Goal: Task Accomplishment & Management: Complete application form

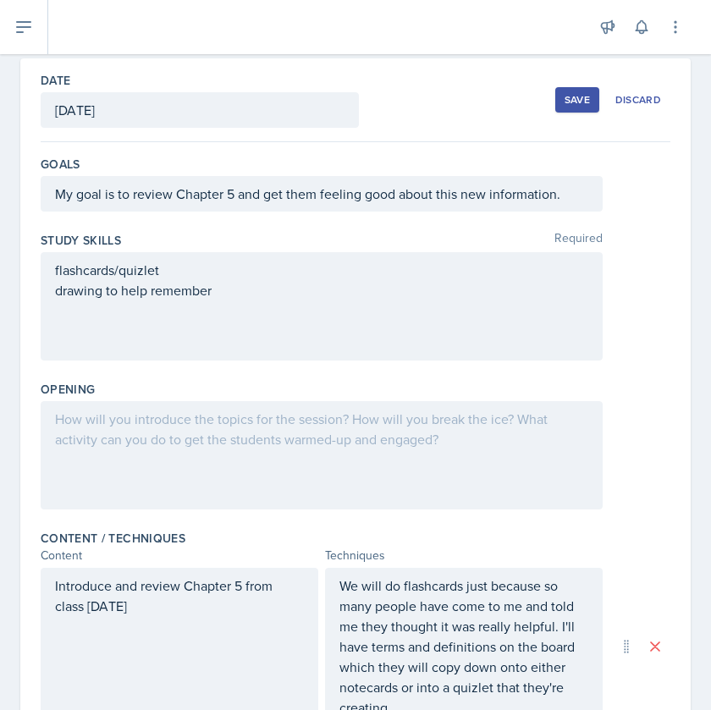
scroll to position [69, 0]
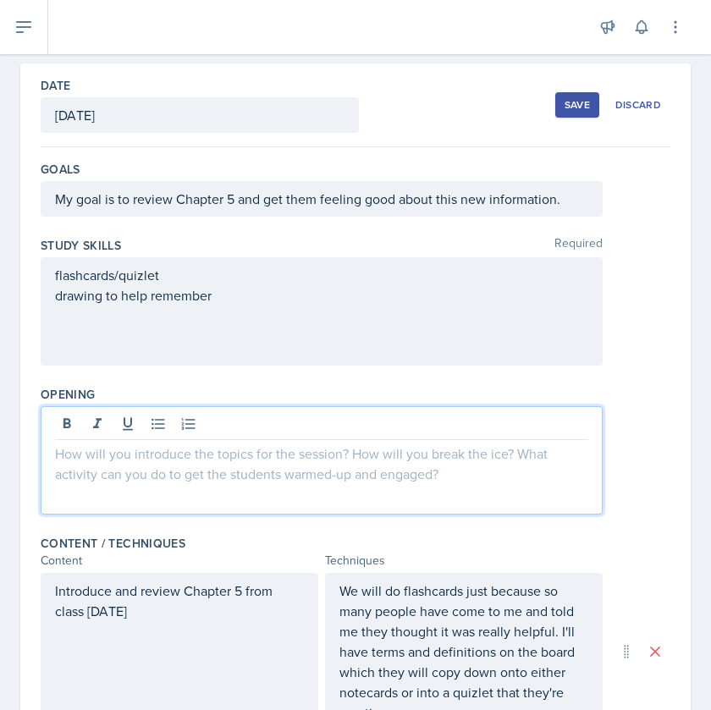
click at [235, 423] on div at bounding box center [322, 460] width 562 height 108
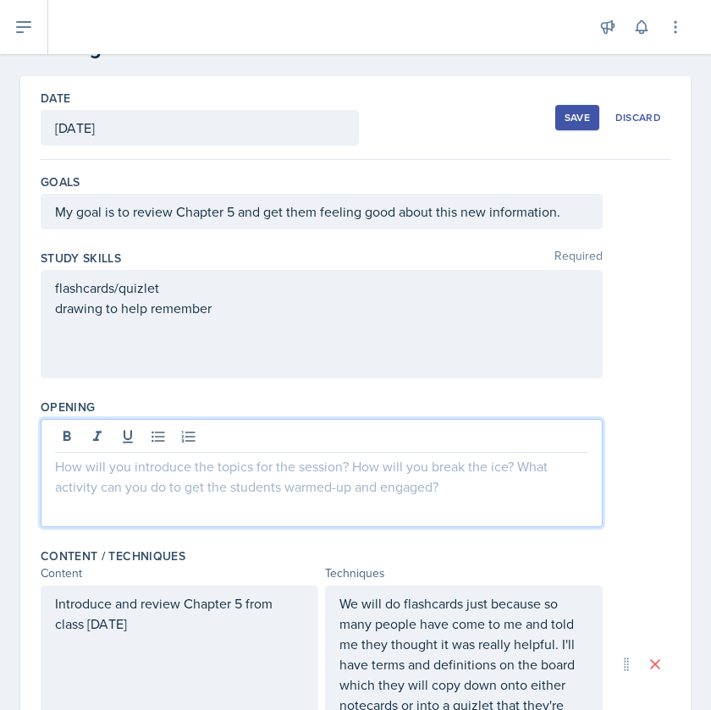
scroll to position [58, 0]
click at [570, 124] on button "Save" at bounding box center [577, 116] width 44 height 25
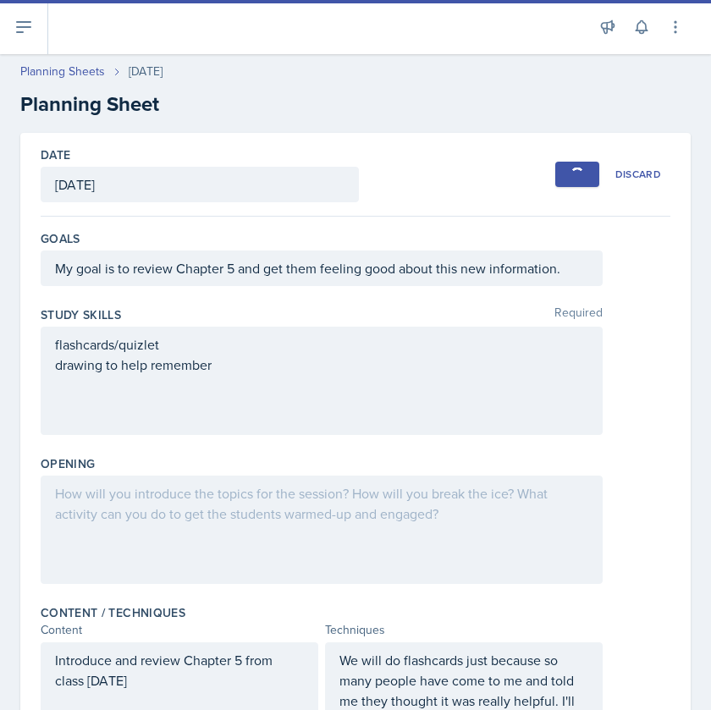
scroll to position [0, 0]
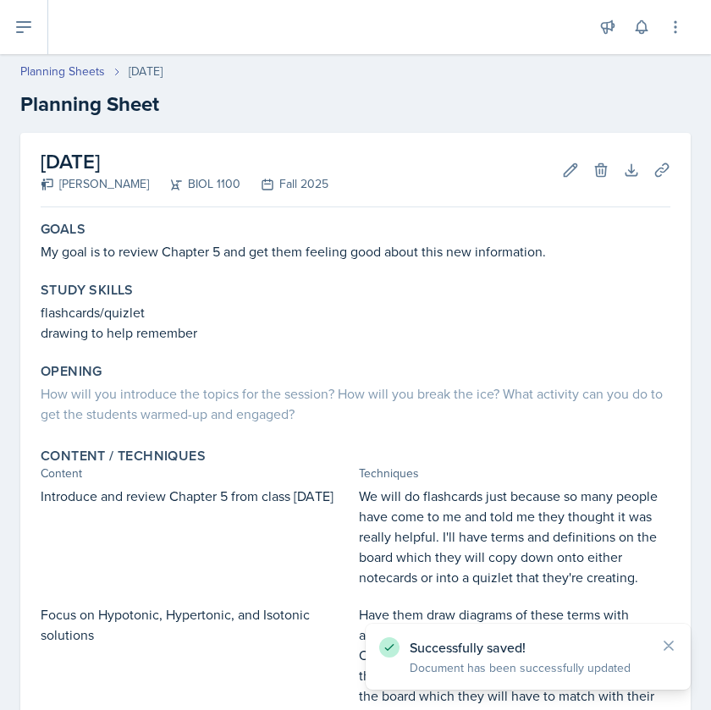
click at [35, 32] on button at bounding box center [24, 27] width 48 height 54
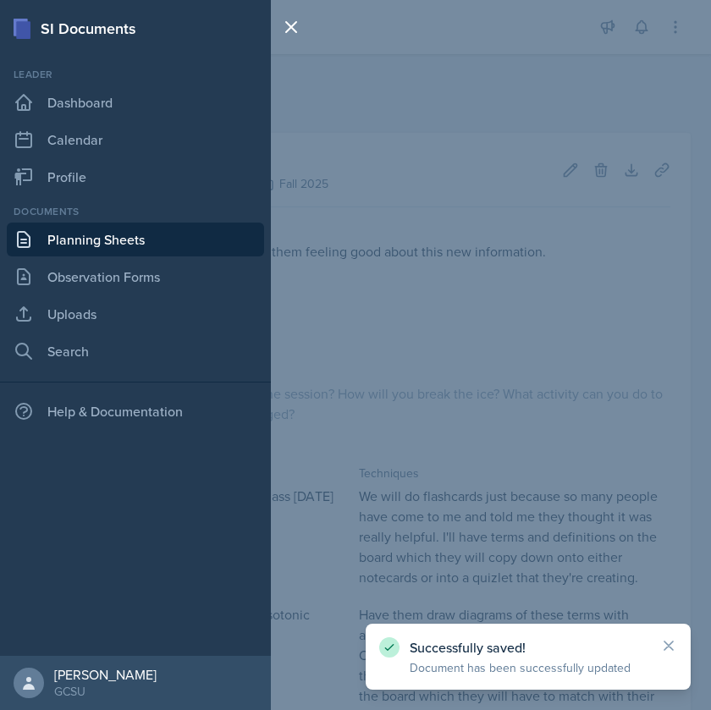
click at [95, 235] on link "Planning Sheets" at bounding box center [135, 239] width 257 height 34
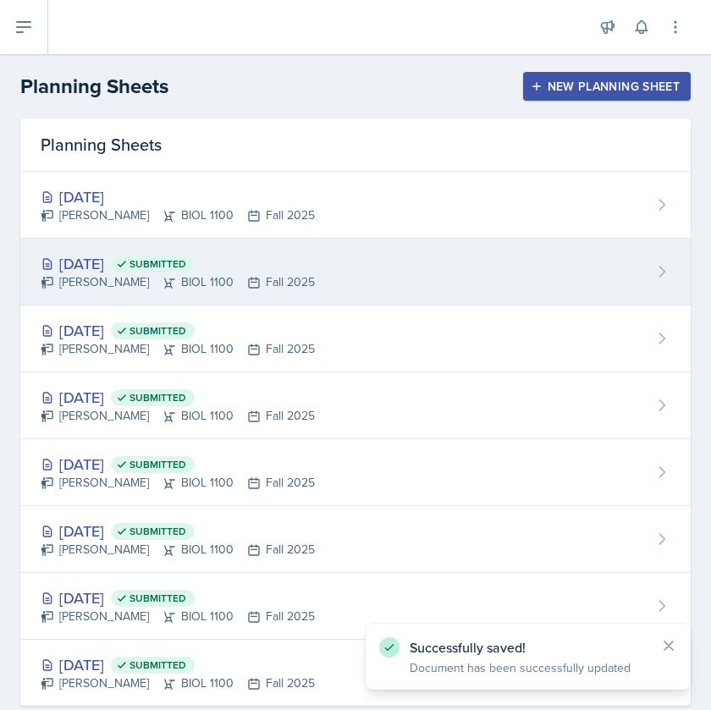
click at [121, 265] on div "[DATE] Submitted" at bounding box center [178, 263] width 274 height 23
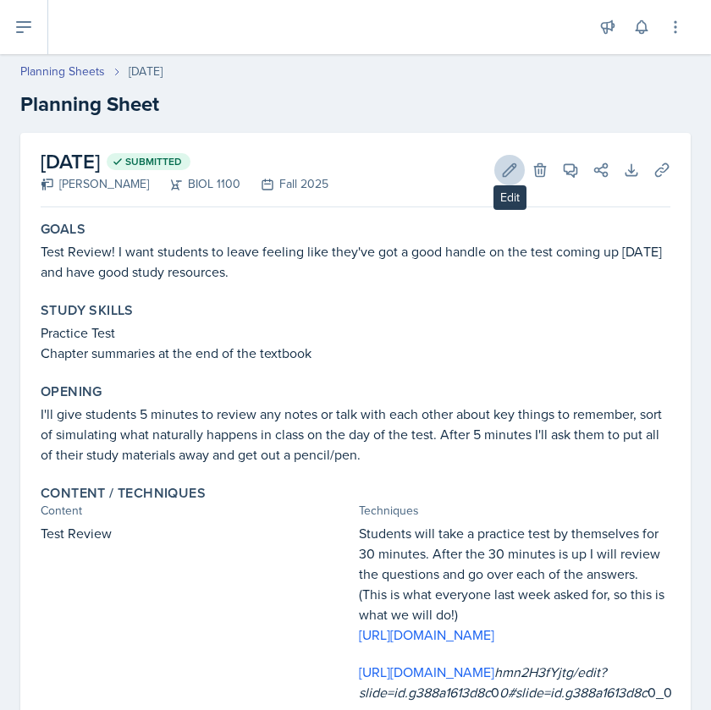
click at [508, 165] on icon at bounding box center [509, 170] width 17 height 17
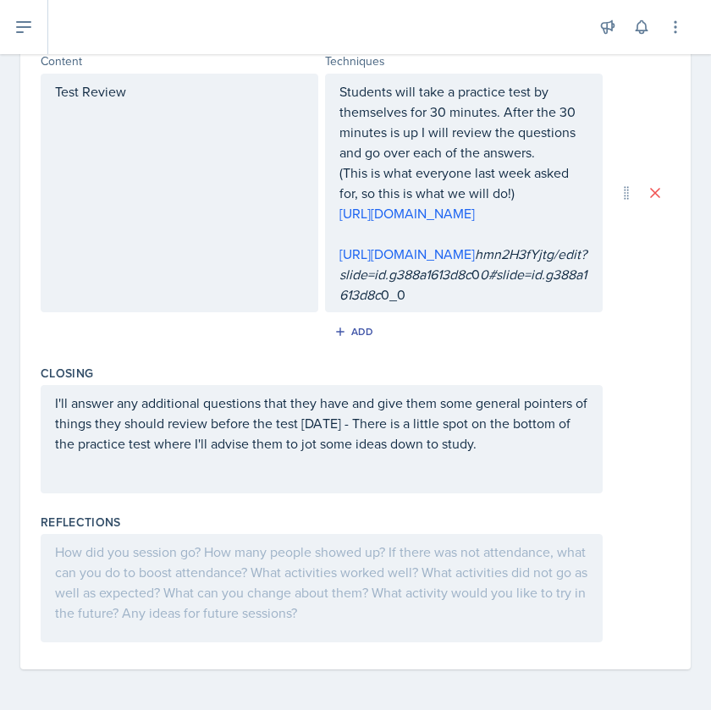
click at [215, 545] on div at bounding box center [322, 588] width 562 height 108
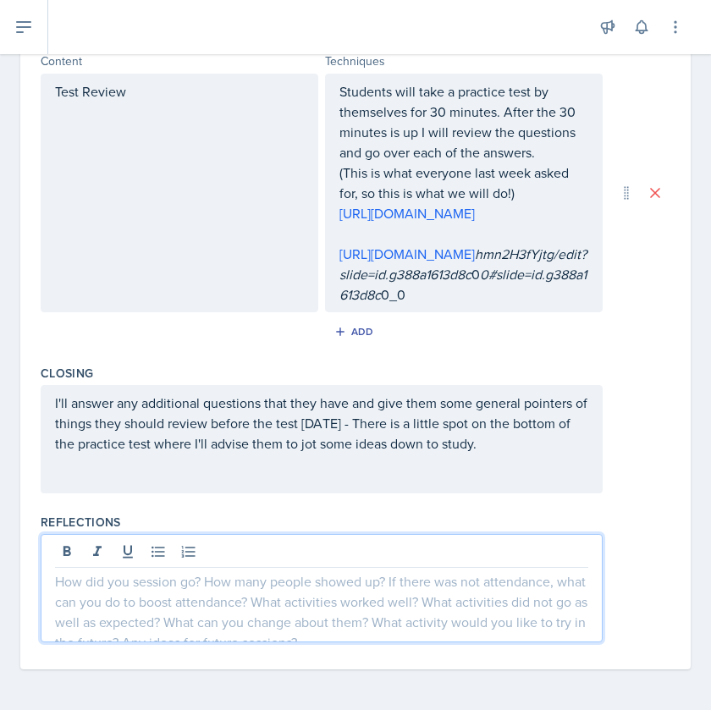
scroll to position [670, 0]
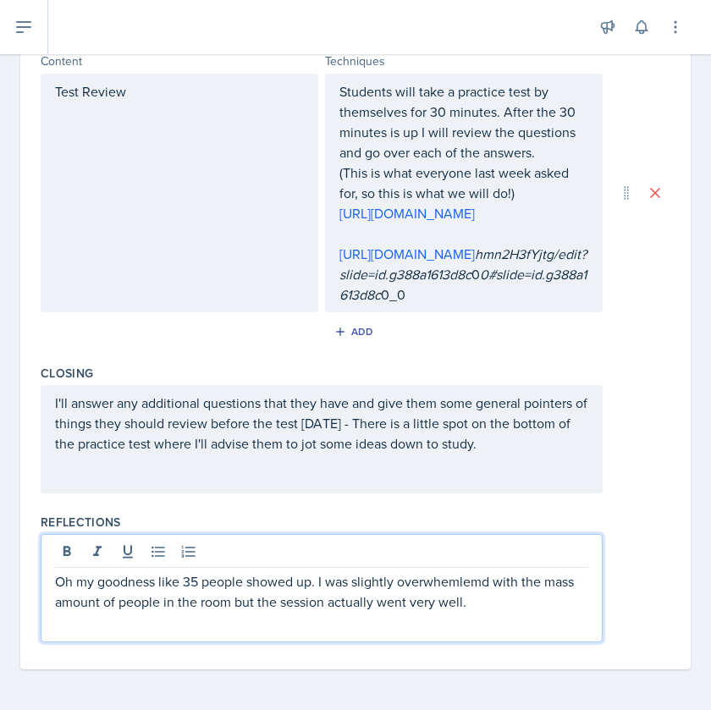
click at [444, 582] on p "Oh my goodness like 35 people showed up. I was slightly overwhemlemd with the m…" at bounding box center [321, 591] width 533 height 41
click at [483, 588] on p "Oh my goodness like 35 people showed up. I was slightly overwhemlemd with the m…" at bounding box center [321, 591] width 533 height 41
click at [494, 594] on p "Oh my goodness like 35 people showed up. I was slightly overwhemlmed with the m…" at bounding box center [321, 591] width 533 height 41
click at [465, 581] on p "Oh my goodness like 35 people showed up. I was slightly overwhemlmed with the m…" at bounding box center [321, 591] width 533 height 41
click at [479, 589] on p "Oh my goodness like 35 people showed up. I was slightly overwhemlmed with the m…" at bounding box center [321, 591] width 533 height 41
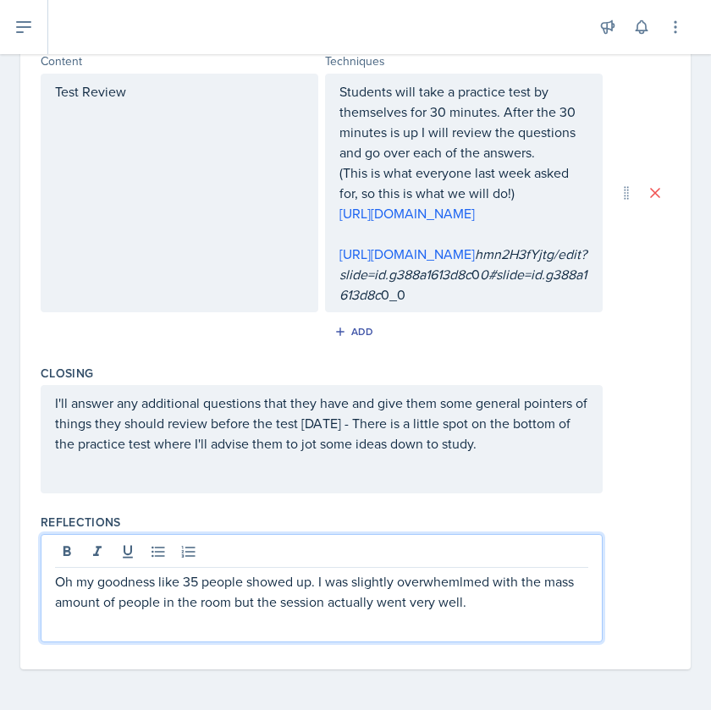
click at [469, 591] on p "Oh my goodness like 35 people showed up. I was slightly overwhemlmed with the m…" at bounding box center [321, 591] width 533 height 41
click at [470, 584] on p "Oh my goodness like 35 people showed up. I was slightly overwhemlmed with the m…" at bounding box center [321, 591] width 533 height 41
click at [487, 616] on div "Oh my goodness like 35 people showed up. I was slightly overwhemled with the ma…" at bounding box center [322, 588] width 562 height 108
click at [502, 614] on div "Oh my goodness like 35 people showed up. I was slightly overwhelmed with the ma…" at bounding box center [322, 588] width 562 height 108
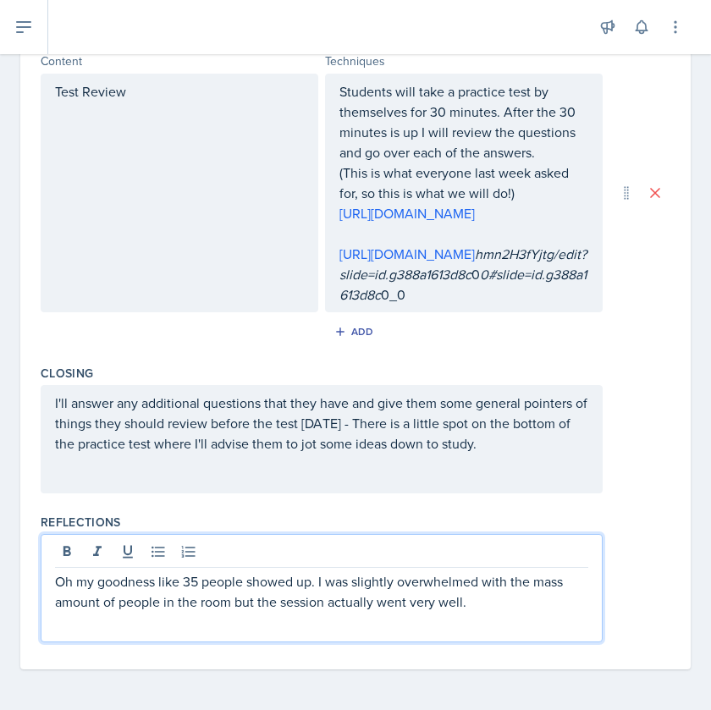
click at [502, 614] on div "Oh my goodness like 35 people showed up. I was slightly overwhelmed with the ma…" at bounding box center [322, 588] width 562 height 108
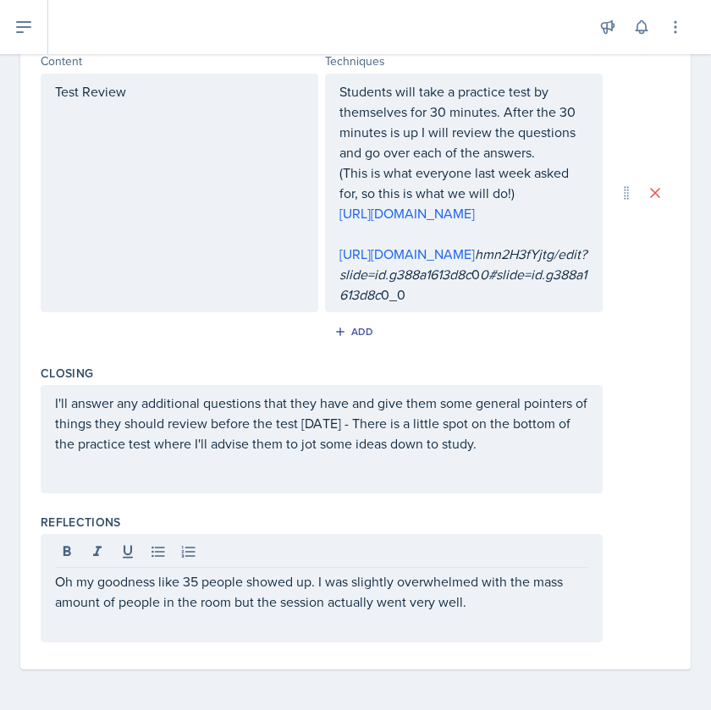
click at [453, 614] on div "Oh my goodness like 35 people showed up. I was slightly overwhelmed with the ma…" at bounding box center [322, 588] width 562 height 108
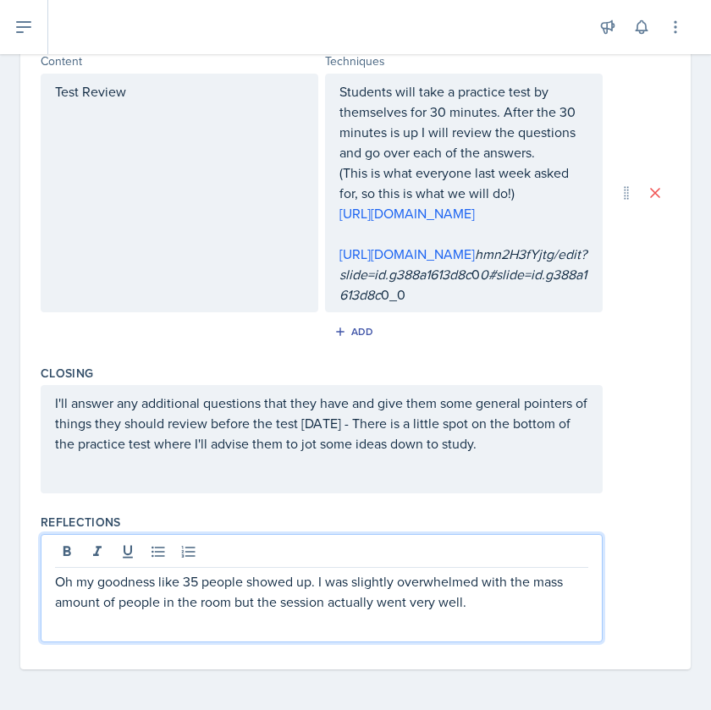
click at [466, 611] on p "Oh my goodness like 35 people showed up. I was slightly overwhelmed with the ma…" at bounding box center [321, 591] width 533 height 41
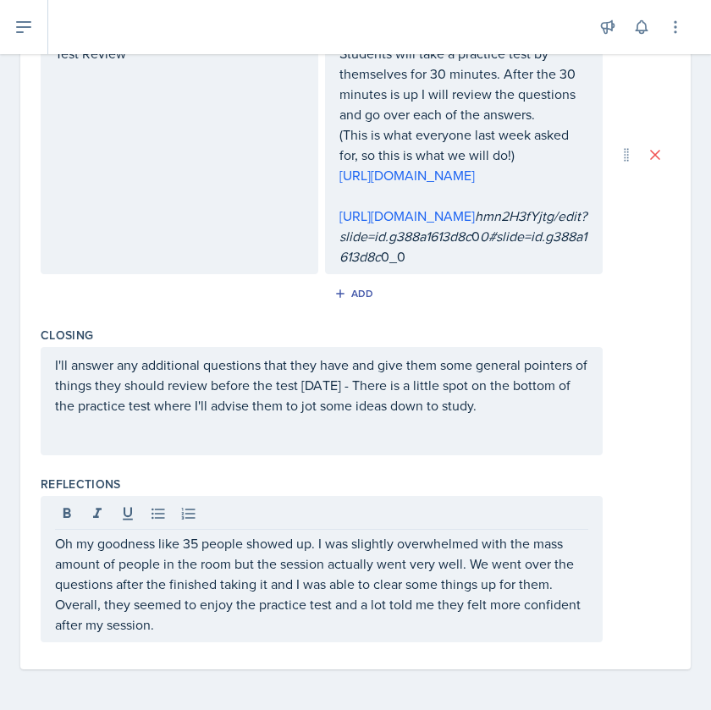
click at [612, 584] on div "Oh my goodness like 35 people showed up. I was slightly overwhelmed with the ma…" at bounding box center [355, 569] width 629 height 146
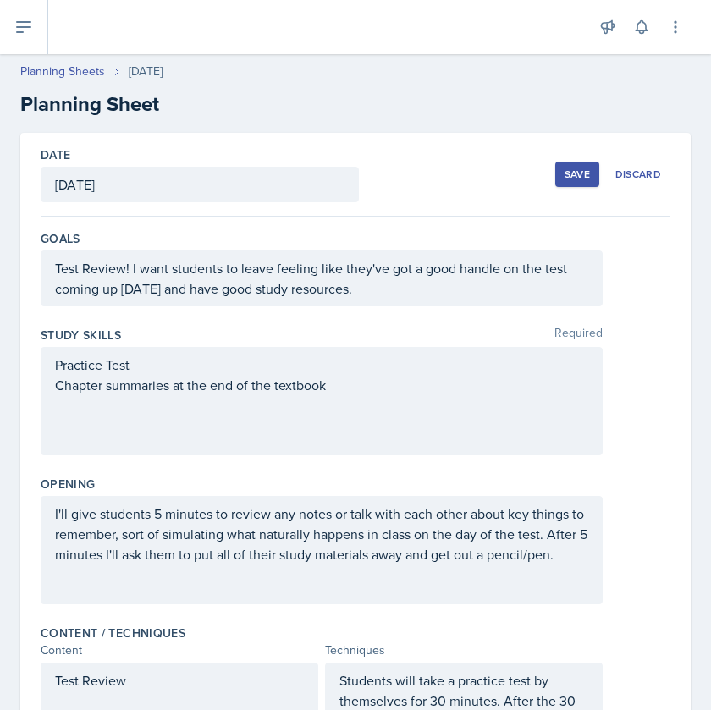
scroll to position [0, 0]
click at [579, 174] on div "Save" at bounding box center [576, 174] width 25 height 14
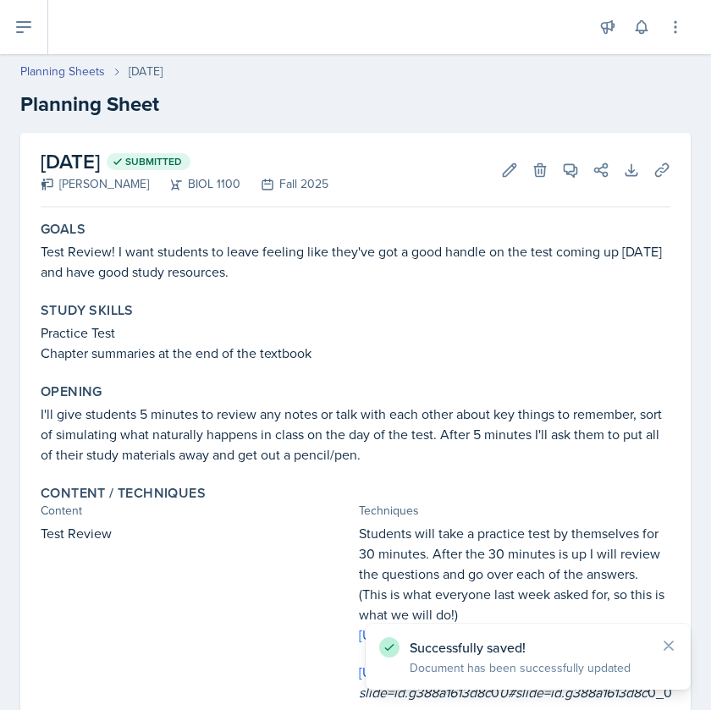
click at [30, 3] on button at bounding box center [24, 27] width 48 height 54
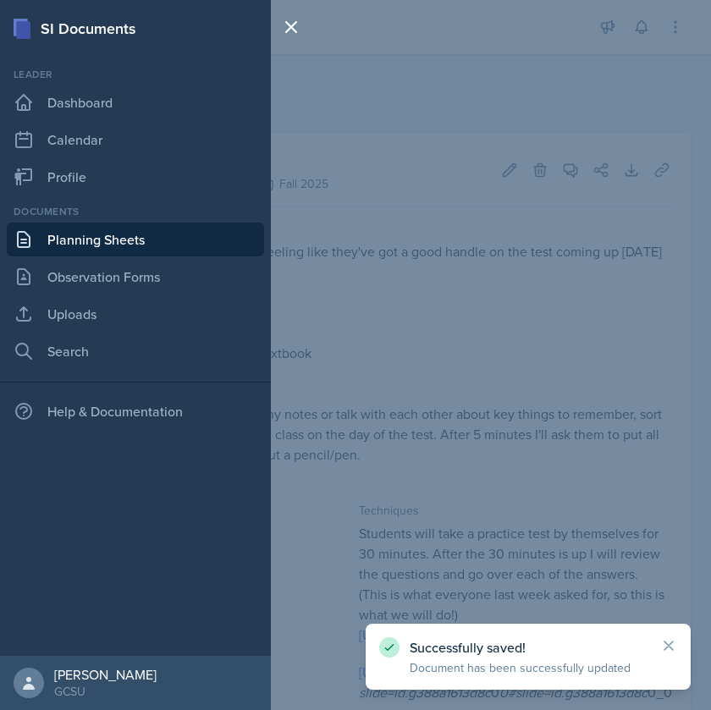
click at [53, 244] on link "Planning Sheets" at bounding box center [135, 239] width 257 height 34
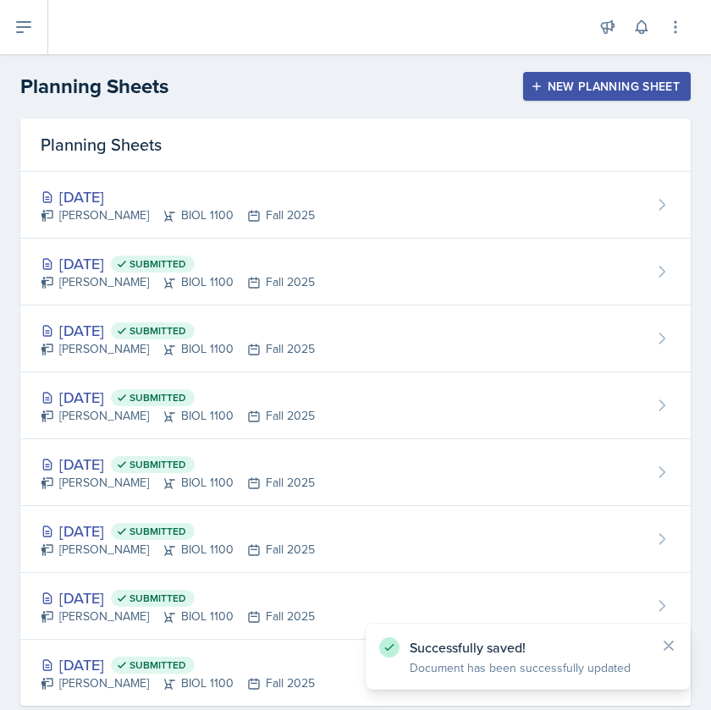
click at [195, 159] on div "Planning Sheets" at bounding box center [355, 144] width 670 height 53
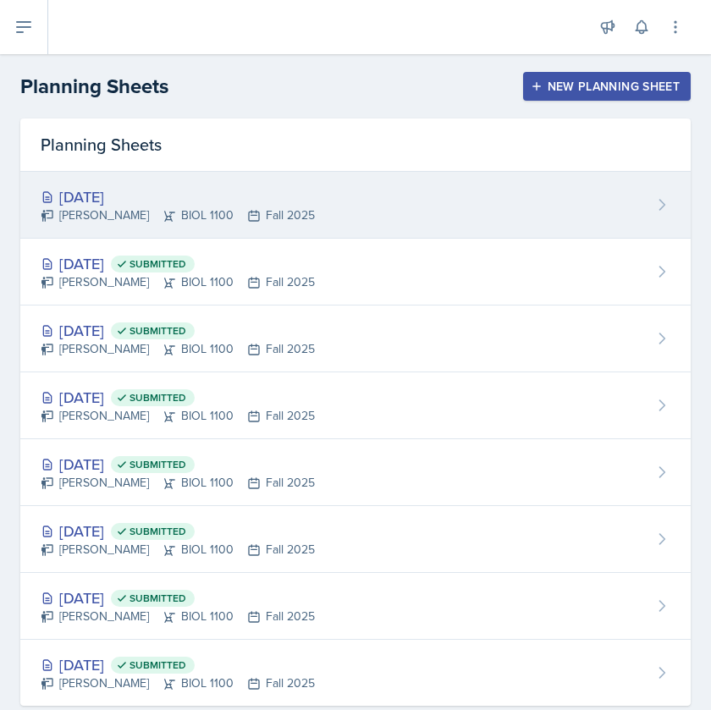
click at [213, 202] on div "[DATE]" at bounding box center [178, 196] width 274 height 23
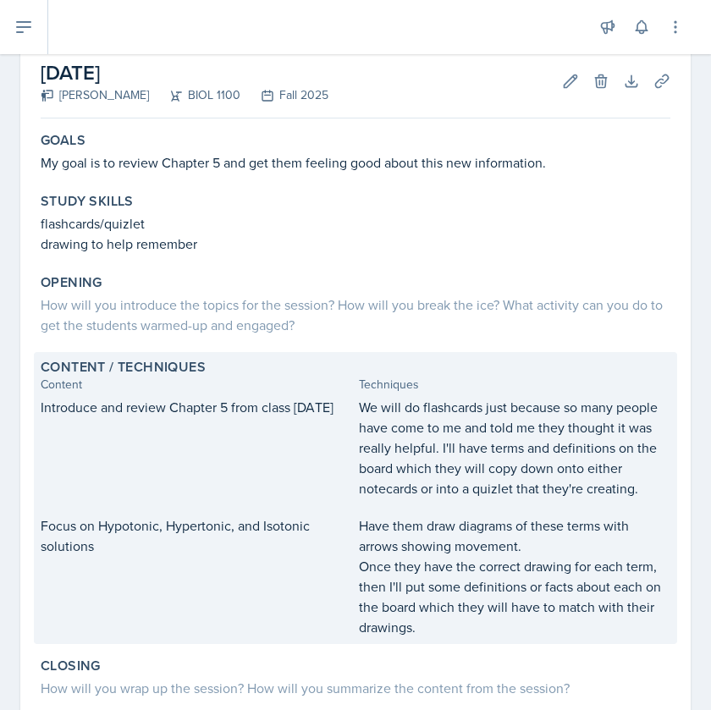
scroll to position [69, 0]
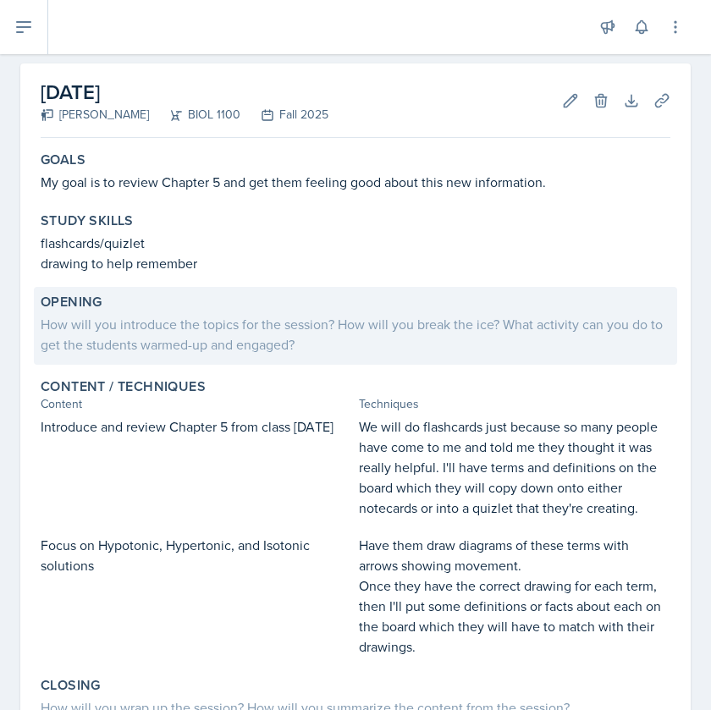
click at [287, 330] on div "How will you introduce the topics for the session? How will you break the ice? …" at bounding box center [355, 334] width 629 height 41
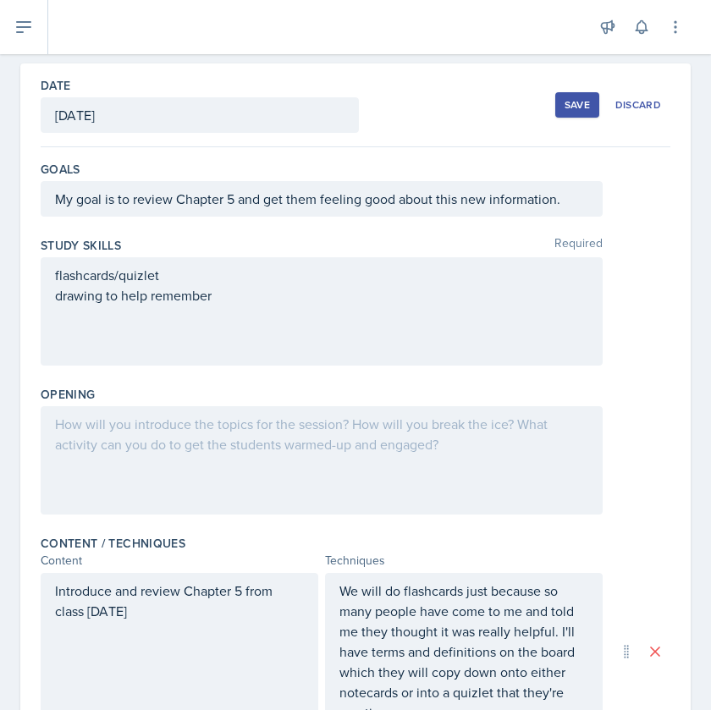
click at [246, 475] on div at bounding box center [322, 460] width 562 height 108
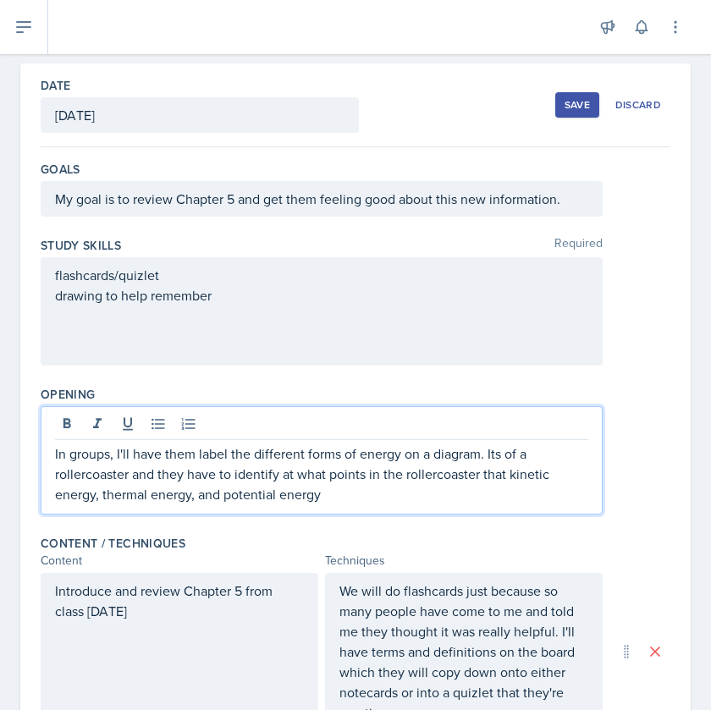
click at [200, 499] on p "In groups, I'll have them label the different forms of energy on a diagram. Its…" at bounding box center [321, 473] width 533 height 61
click at [309, 497] on p "In groups, I'll have them label the different forms of energy on a diagram. Its…" at bounding box center [321, 473] width 533 height 61
click at [497, 453] on p "In groups, I'll have them label the different forms of energy on a diagram. Its…" at bounding box center [321, 473] width 533 height 61
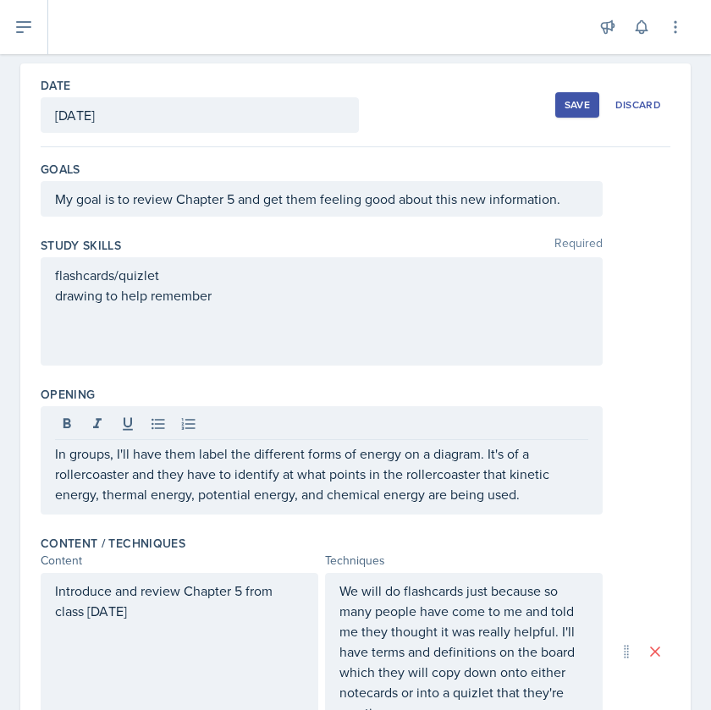
click at [612, 467] on div "Date [DATE] [DATE] 31 1 2 3 4 5 6 7 8 9 10 11 12 13 14 15 16 17 18 19 20 21 22 …" at bounding box center [355, 646] width 670 height 1167
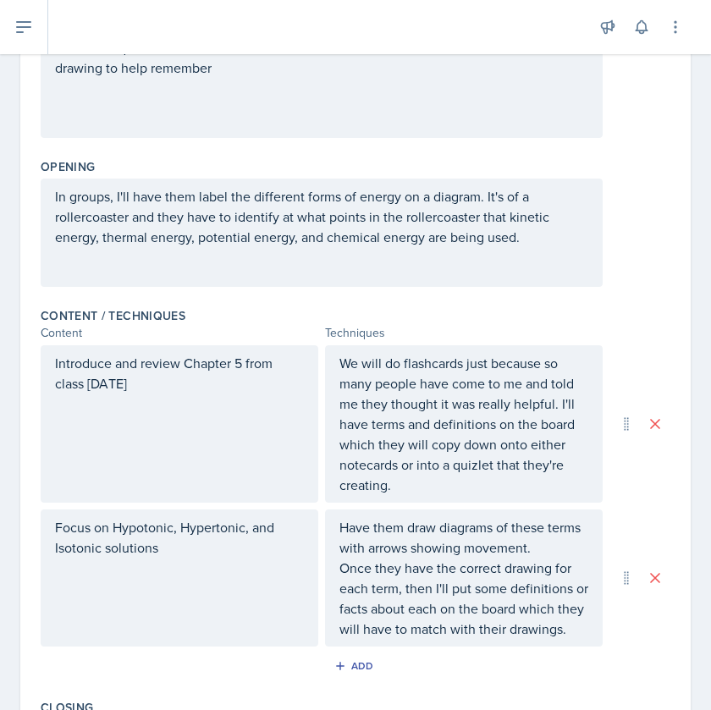
scroll to position [298, 0]
drag, startPoint x: 54, startPoint y: 190, endPoint x: 357, endPoint y: 222, distance: 304.6
click at [357, 222] on div "In groups, I'll have them label the different forms of energy on a diagram. It'…" at bounding box center [322, 232] width 562 height 108
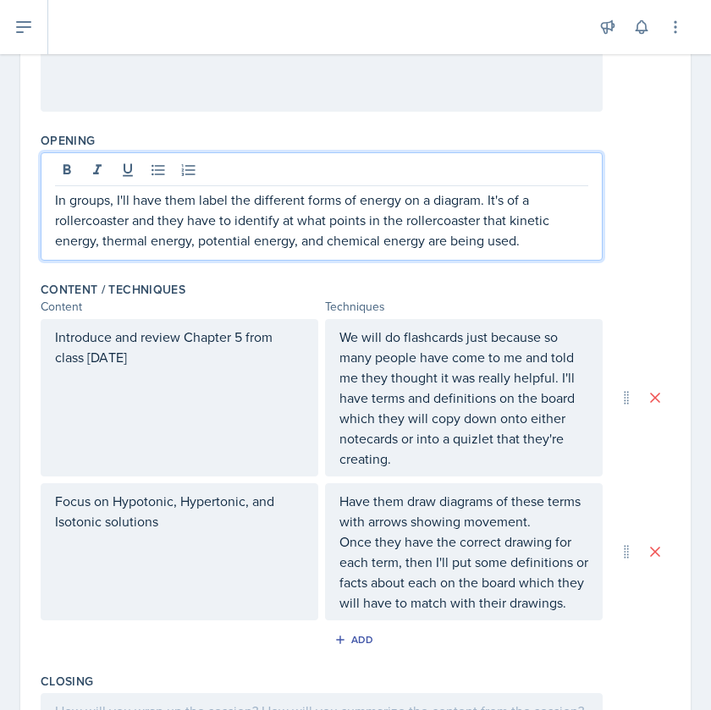
scroll to position [324, 0]
drag, startPoint x: 525, startPoint y: 239, endPoint x: 292, endPoint y: 242, distance: 233.5
click at [292, 242] on p "In groups, I'll have them label the different forms of energy on a diagram. It'…" at bounding box center [321, 219] width 533 height 61
click at [552, 246] on p "In groups, I'll have them label the different forms of energy on a diagram. It'…" at bounding box center [321, 219] width 533 height 61
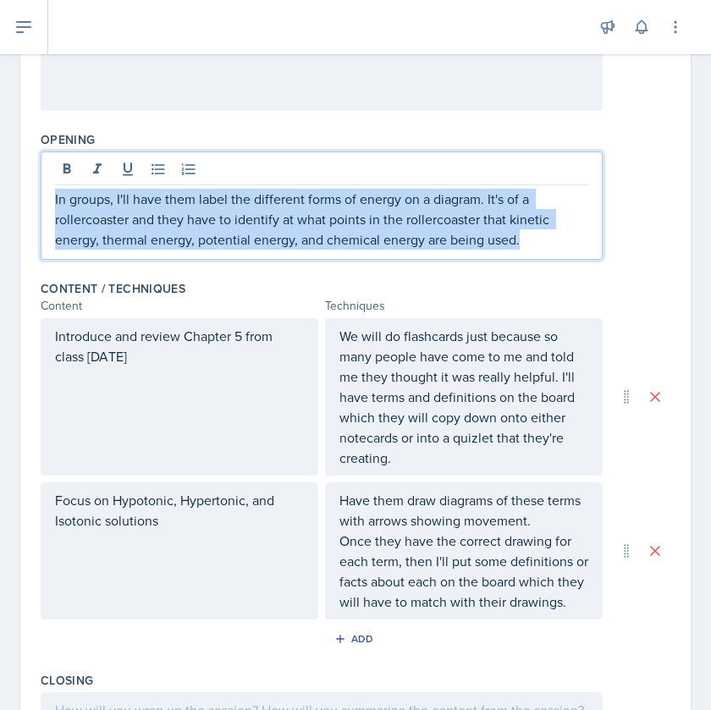
drag, startPoint x: 542, startPoint y: 245, endPoint x: 38, endPoint y: 176, distance: 508.9
click at [38, 176] on div "Date [DATE] [DATE] 31 1 2 3 4 5 6 7 8 9 10 11 12 13 14 15 16 17 18 19 20 21 22 …" at bounding box center [355, 392] width 670 height 1167
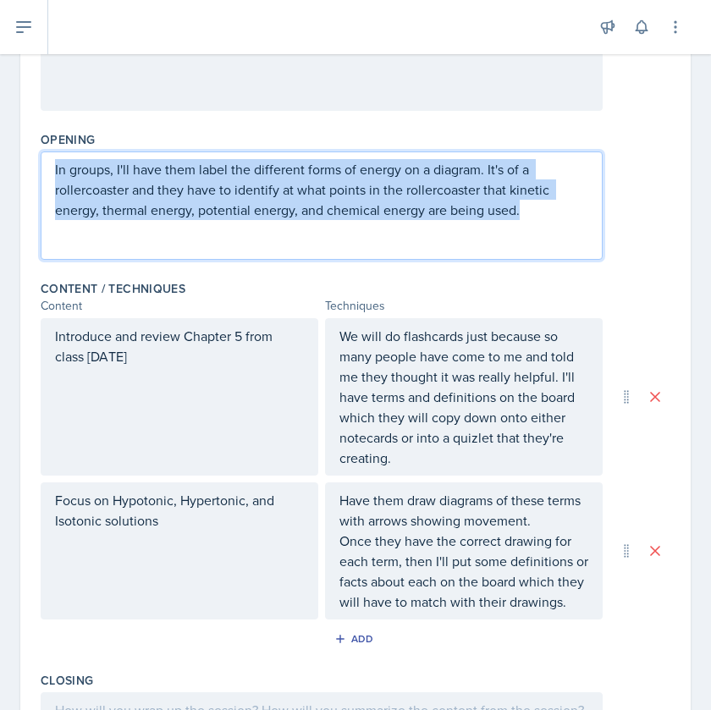
copy p "In groups, I'll have them label the different forms of energy on a diagram. It'…"
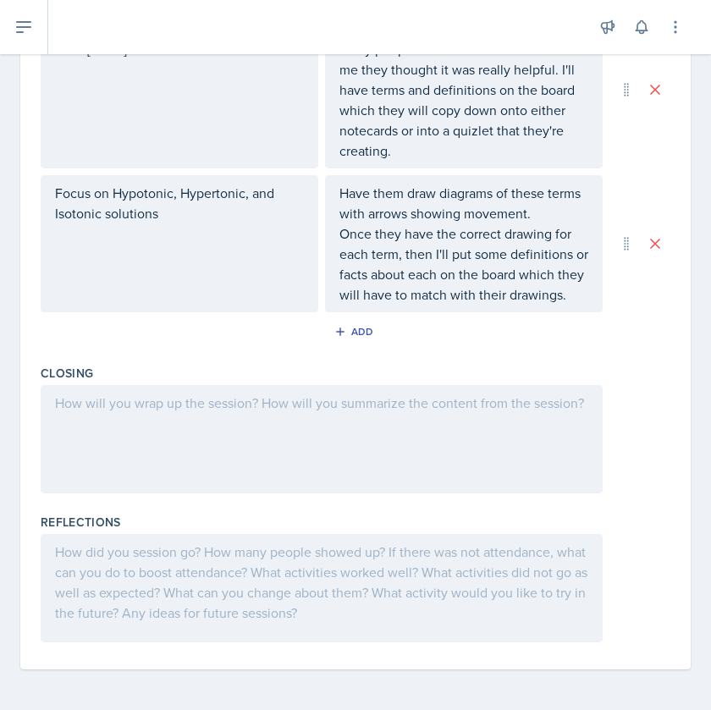
click at [206, 421] on div at bounding box center [322, 439] width 562 height 108
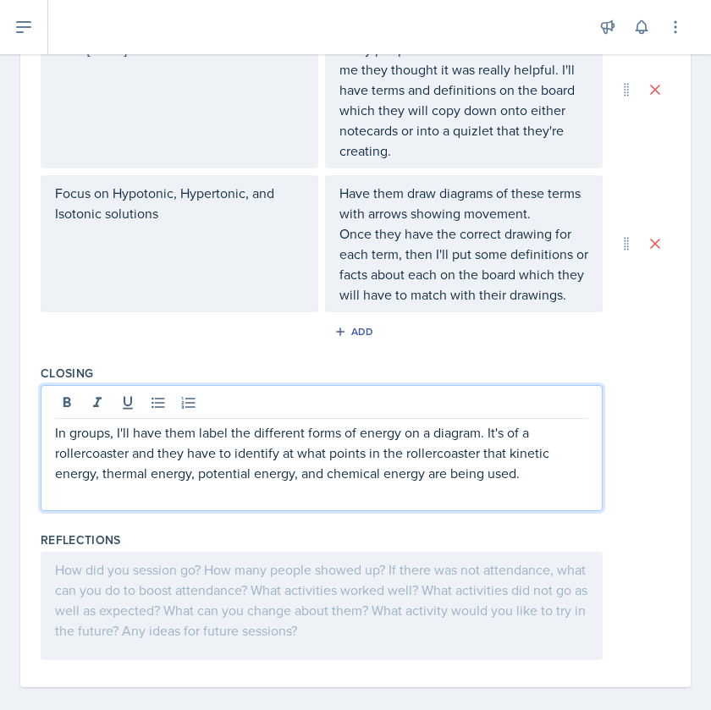
click at [183, 335] on div "Add" at bounding box center [355, 335] width 629 height 32
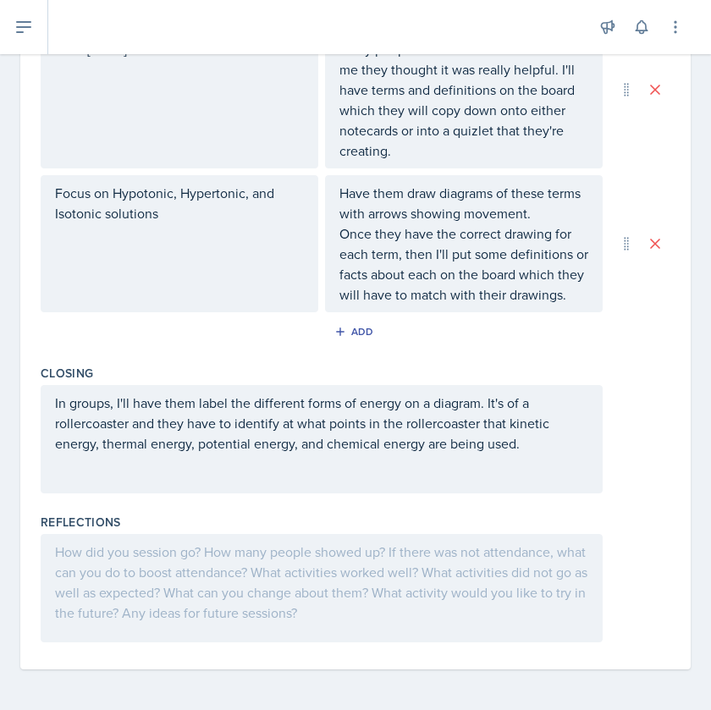
click at [552, 446] on p "In groups, I'll have them label the different forms of energy on a diagram. It'…" at bounding box center [321, 423] width 533 height 61
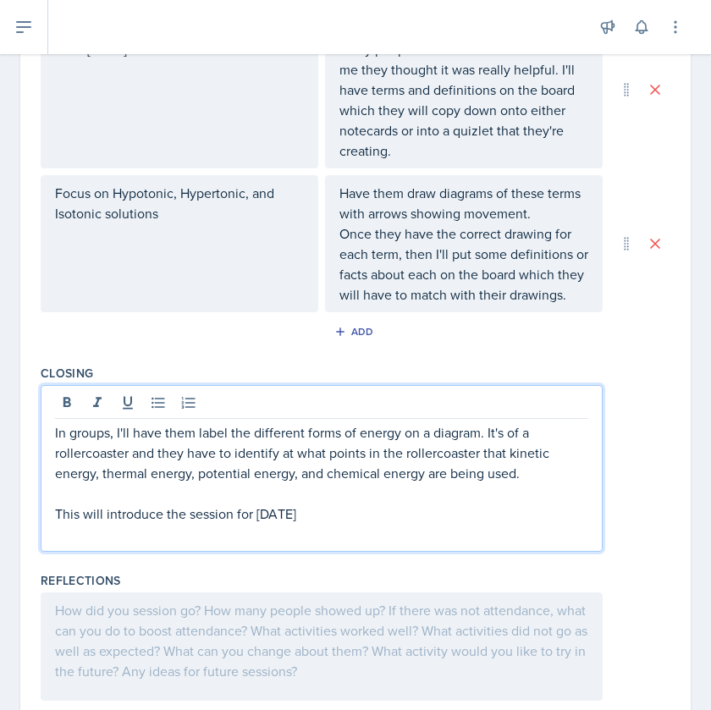
click at [234, 513] on p "This will introduce the session for [DATE]" at bounding box center [321, 513] width 533 height 20
click at [394, 532] on p at bounding box center [321, 534] width 533 height 20
click at [393, 521] on p "This will introduce the session information for [DATE]" at bounding box center [321, 513] width 533 height 20
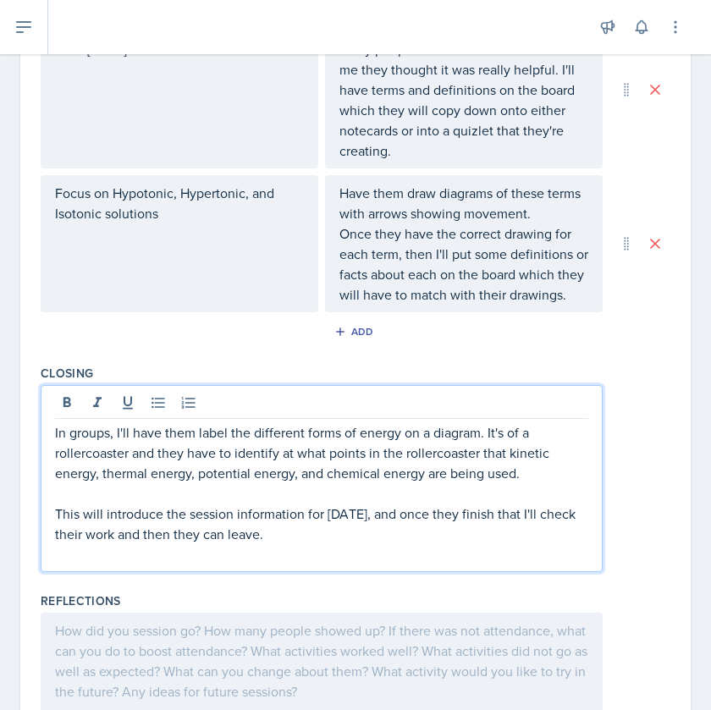
click at [612, 477] on div "In groups, I'll have them label the different forms of energy on a diagram. It'…" at bounding box center [355, 478] width 629 height 187
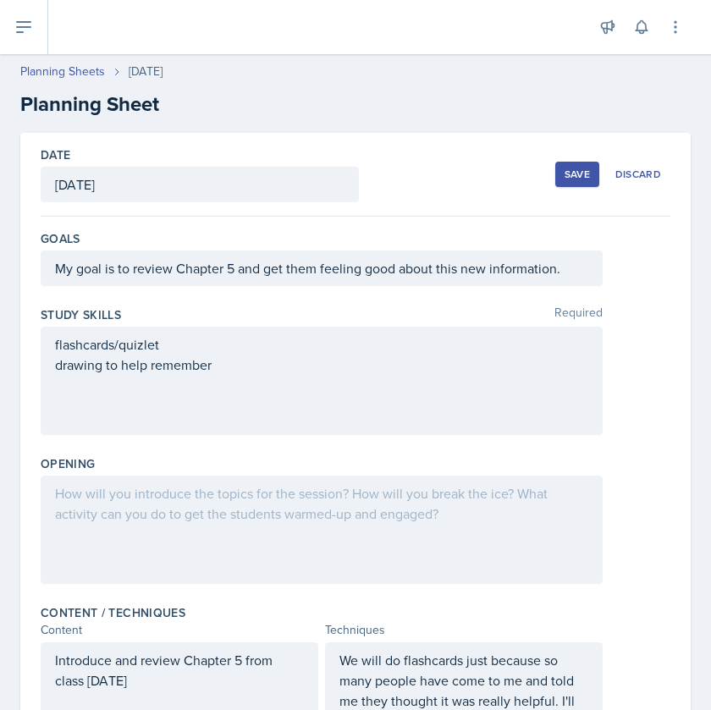
scroll to position [0, 0]
click at [172, 523] on div at bounding box center [322, 529] width 562 height 108
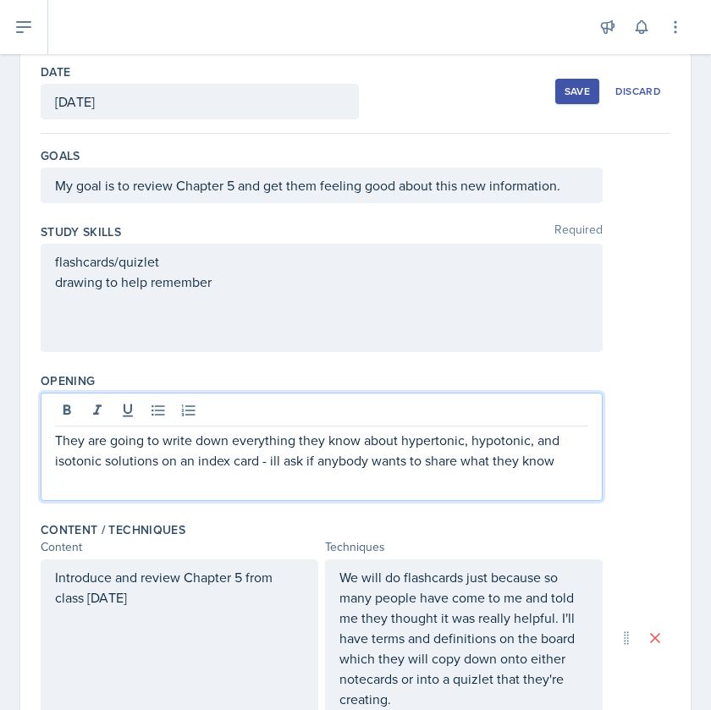
scroll to position [84, 0]
click at [272, 462] on p "They are going to write down everything they know about hypertonic, hypotonic, …" at bounding box center [321, 449] width 533 height 41
click at [150, 371] on div "Opening They are going to write down everything they know about hypertonic, hyp…" at bounding box center [355, 439] width 629 height 149
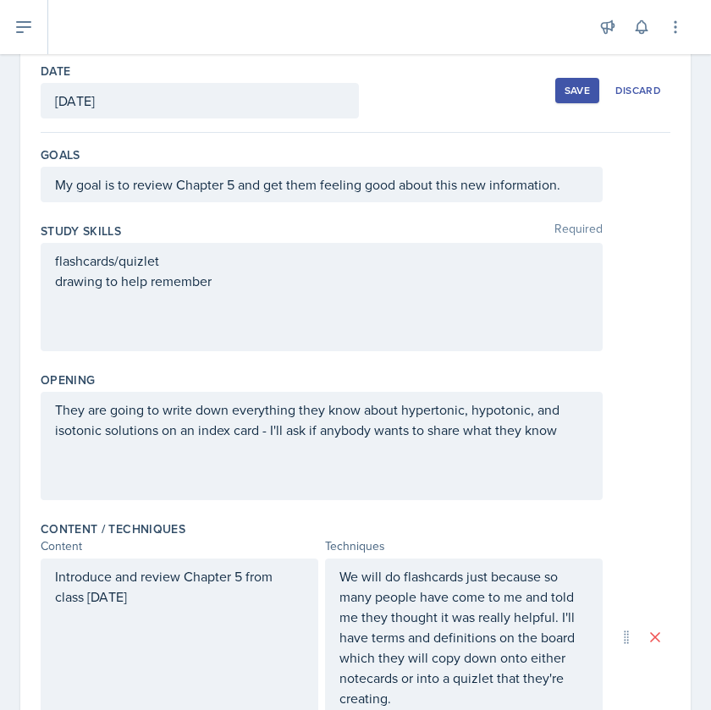
click at [561, 436] on p "They are going to write down everything they know about hypertonic, hypotonic, …" at bounding box center [321, 419] width 533 height 41
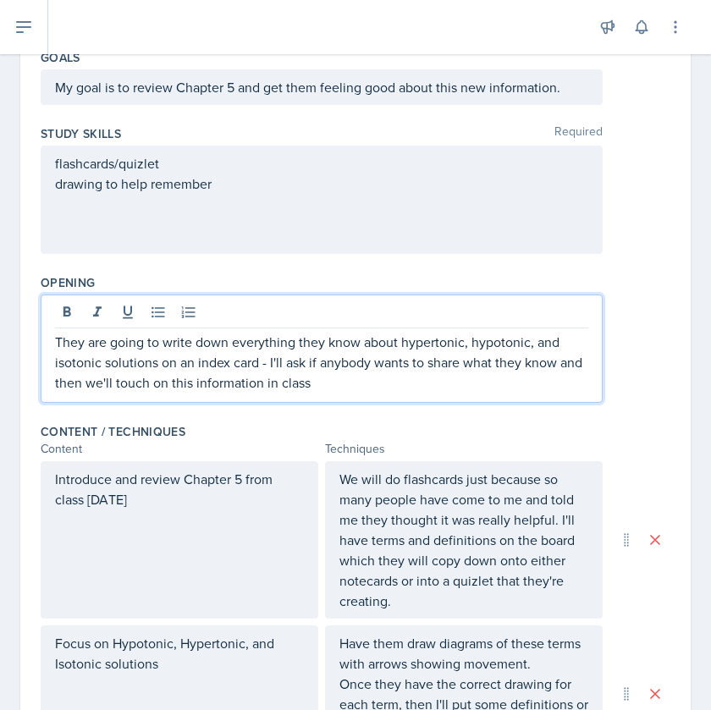
scroll to position [202, 0]
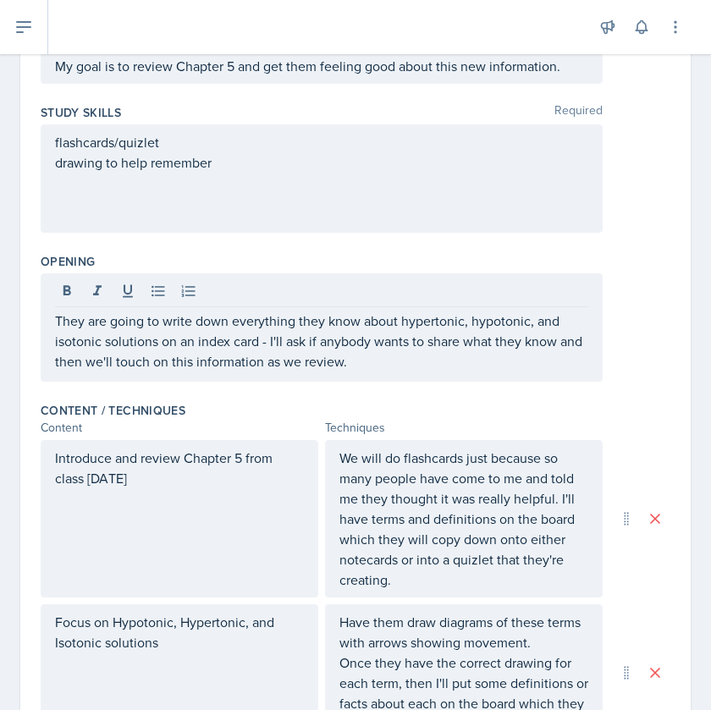
click at [612, 327] on div "Date [DATE] [DATE] 31 1 2 3 4 5 6 7 8 9 10 11 12 13 14 15 16 17 18 19 20 21 22 …" at bounding box center [355, 539] width 670 height 1216
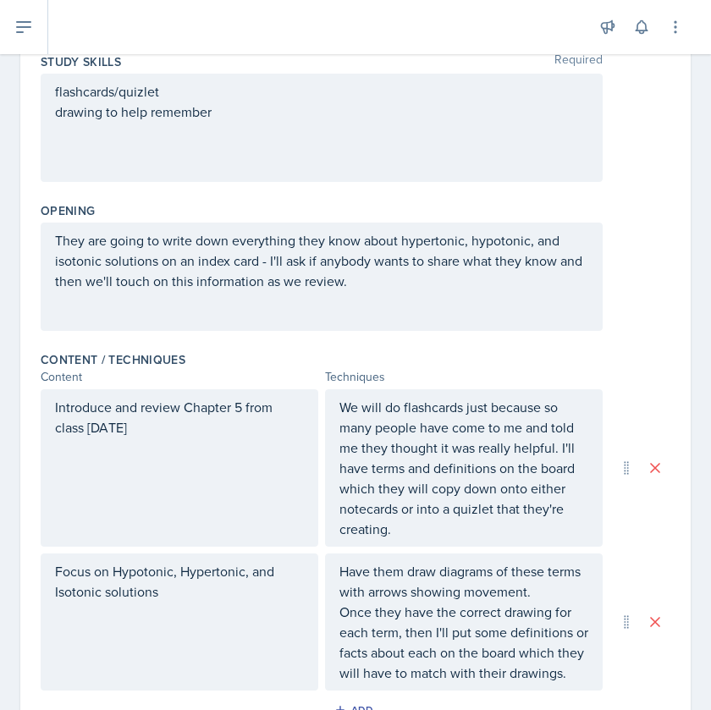
scroll to position [257, 0]
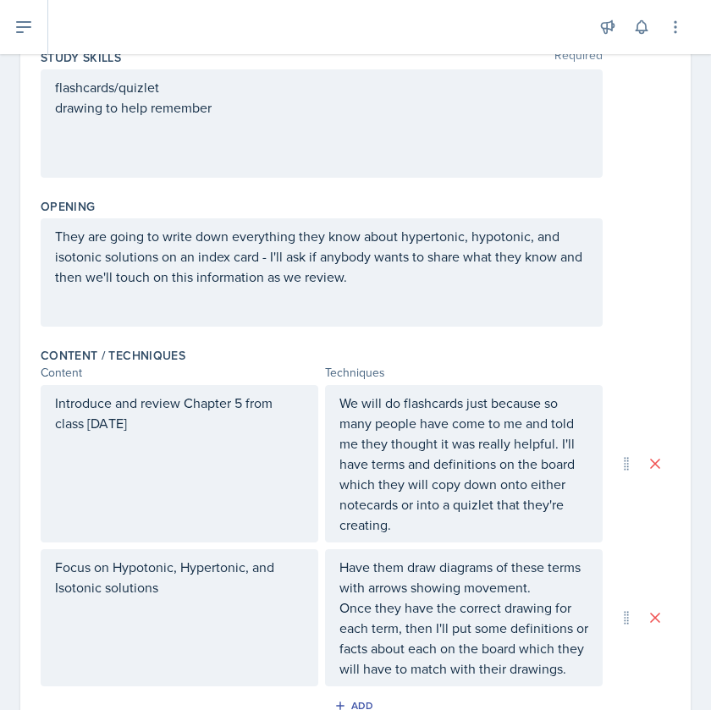
click at [223, 107] on div "flashcards/quizlet drawing to help remember" at bounding box center [321, 97] width 533 height 41
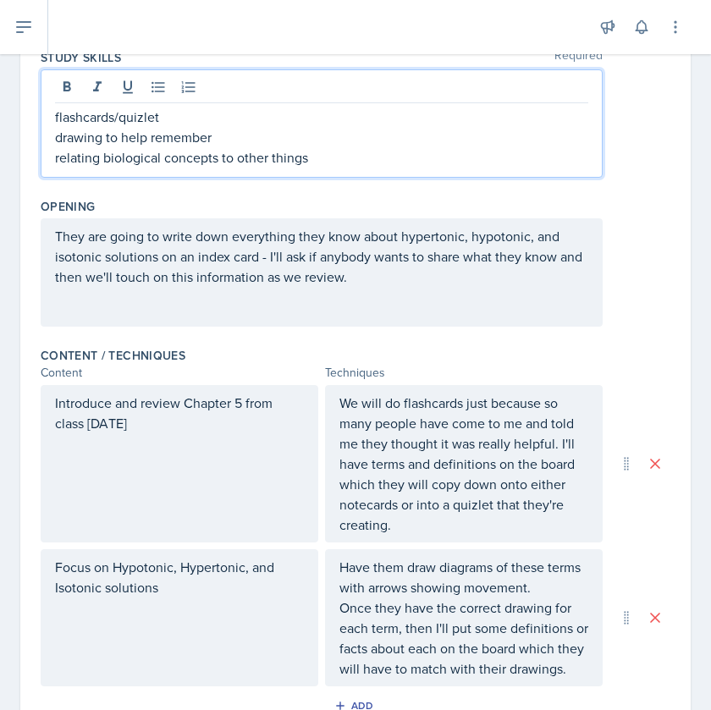
click at [601, 188] on div "Study Skills Required flashcards/quizlet drawing to help remember relating biol…" at bounding box center [355, 116] width 629 height 149
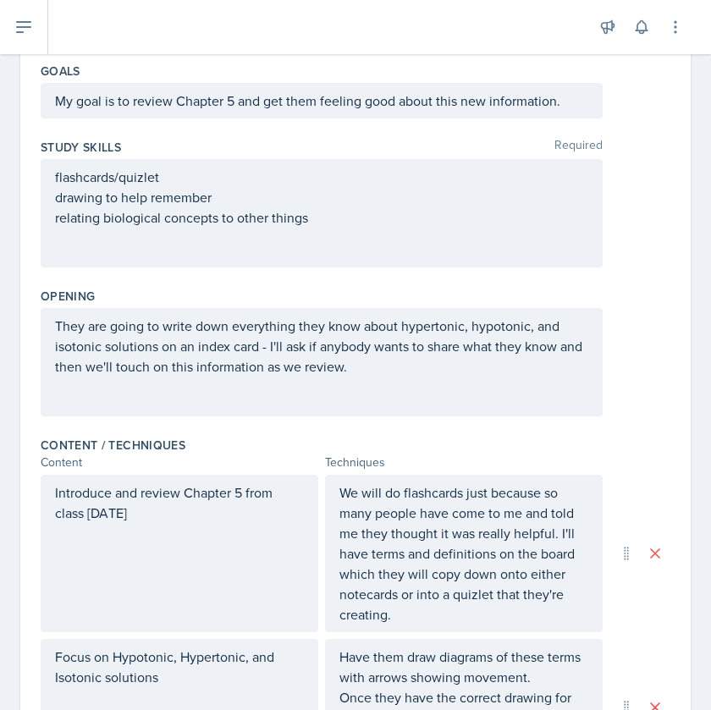
scroll to position [168, 0]
click at [60, 171] on div "flashcards/quizlet drawing to help remember relating biological concepts to oth…" at bounding box center [322, 212] width 562 height 108
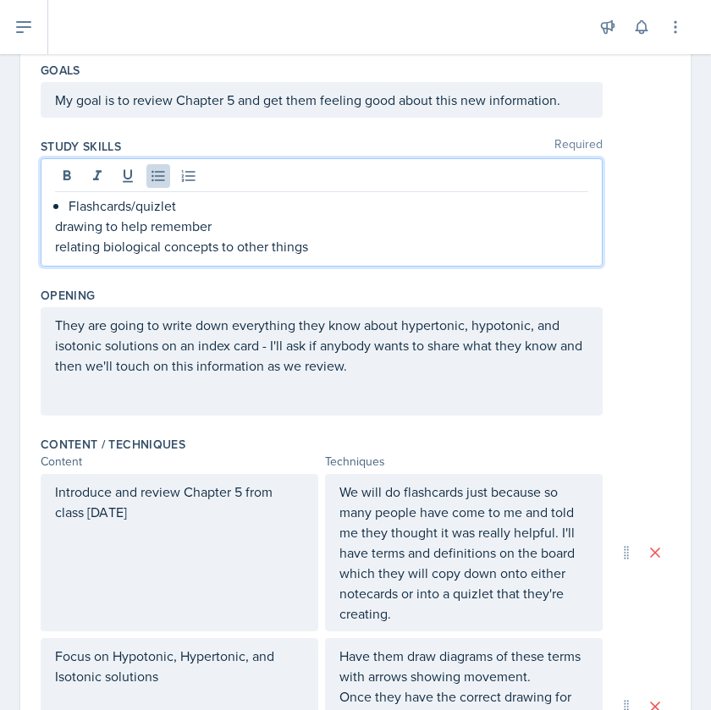
click at [67, 206] on div "Flashcards/quizlet drawing to help remember relating biological concepts to oth…" at bounding box center [321, 225] width 533 height 61
click at [61, 231] on p "drawing to help remember" at bounding box center [321, 226] width 533 height 20
click at [58, 253] on p "relating biological concepts to other things" at bounding box center [321, 246] width 533 height 20
click at [612, 225] on div "Flashcards/quizlet Drawing to help remember Relating biological concepts to oth…" at bounding box center [355, 212] width 629 height 108
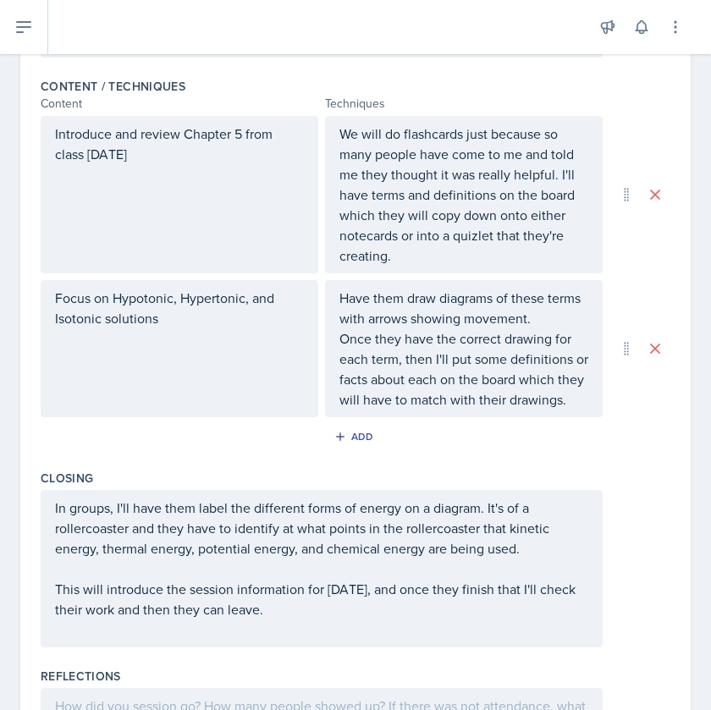
scroll to position [443, 0]
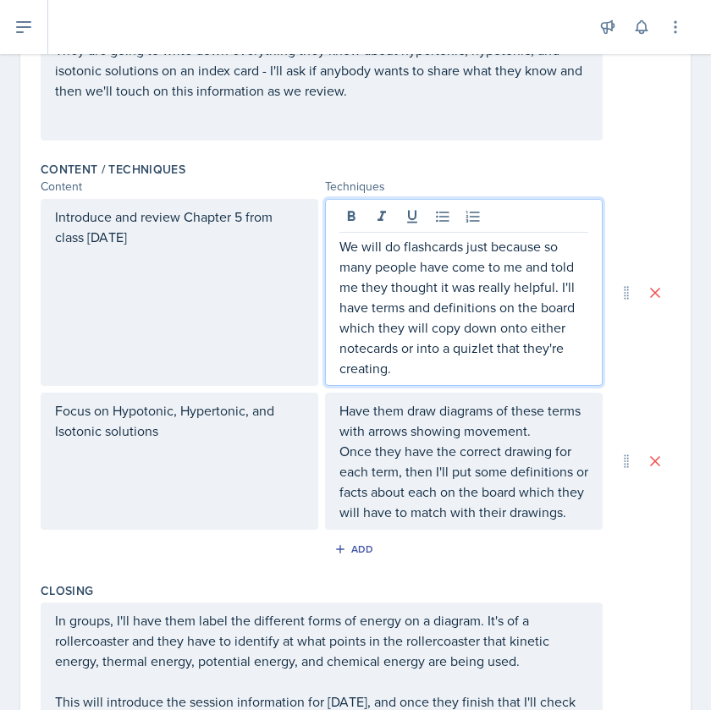
click at [481, 338] on p "We will do flashcards just because so many people have come to me and told me t…" at bounding box center [463, 307] width 249 height 142
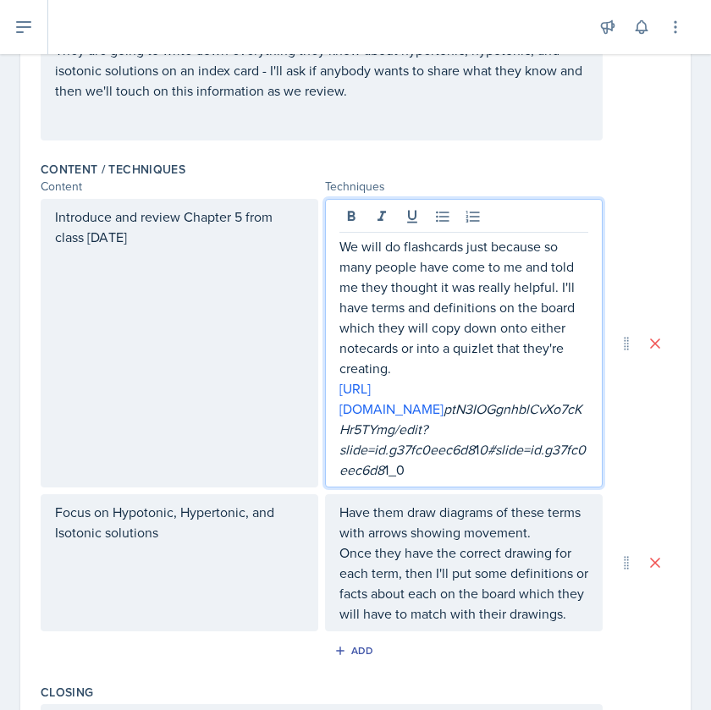
click at [612, 195] on div "Content / Techniques Content Techniques Introduce and review Chapter 5 from cla…" at bounding box center [355, 415] width 629 height 523
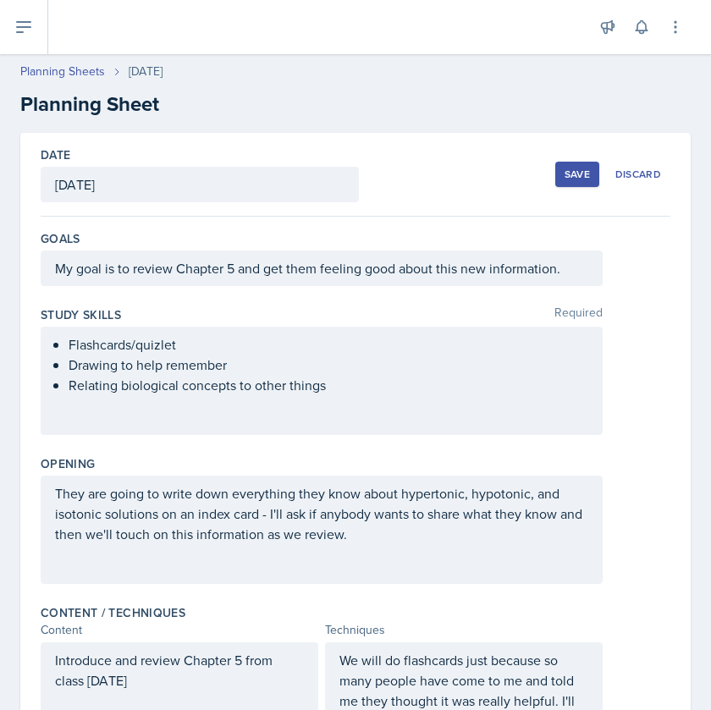
scroll to position [0, 0]
click at [579, 173] on div "Save" at bounding box center [576, 174] width 25 height 14
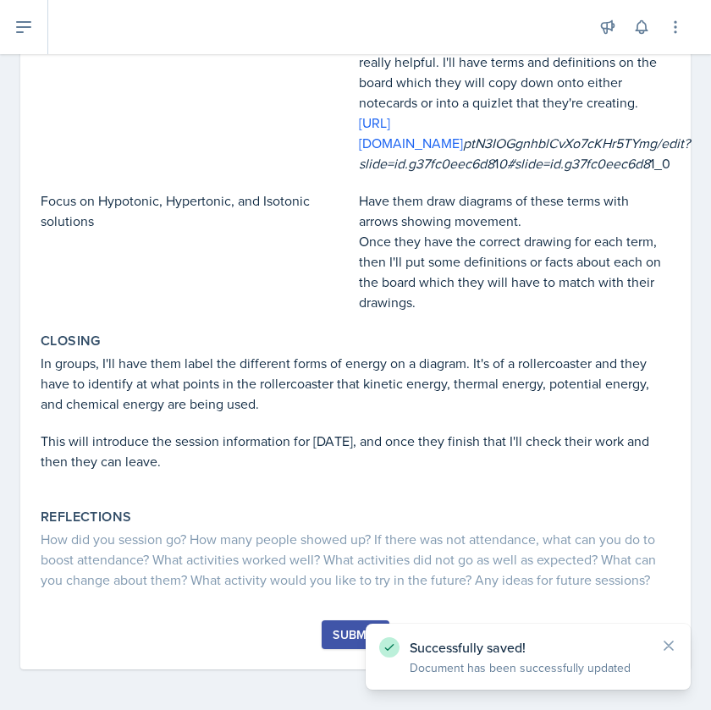
scroll to position [512, 0]
click at [352, 635] on div "Submit" at bounding box center [354, 635] width 45 height 14
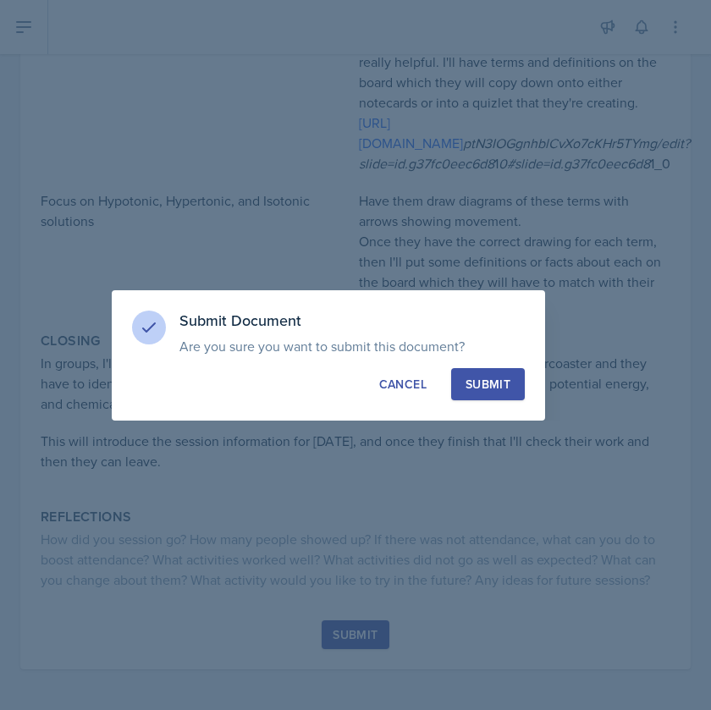
click at [477, 391] on div "Submit" at bounding box center [487, 384] width 45 height 17
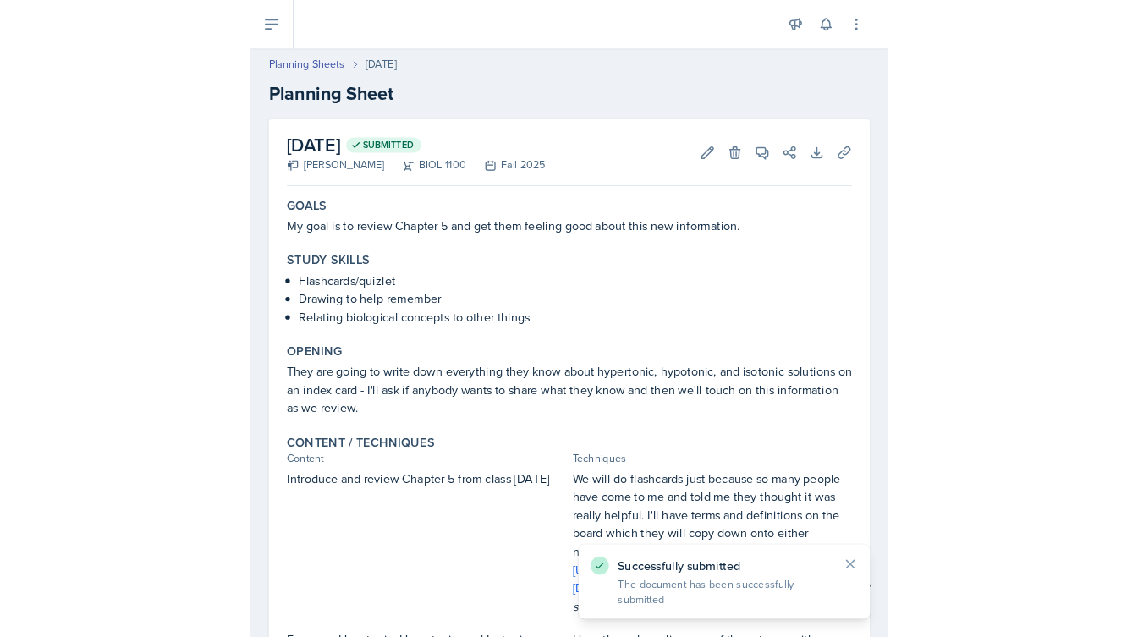
scroll to position [0, 0]
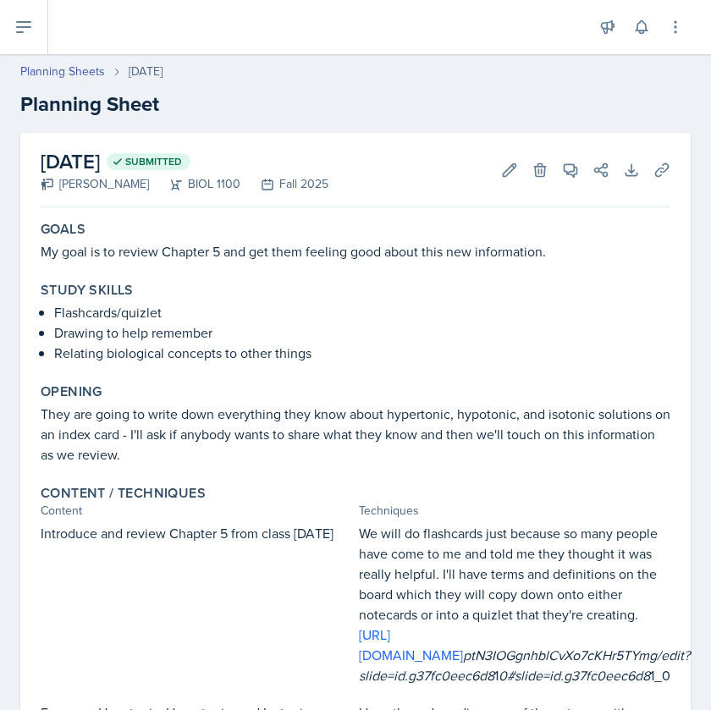
click at [19, 28] on icon at bounding box center [24, 27] width 14 height 10
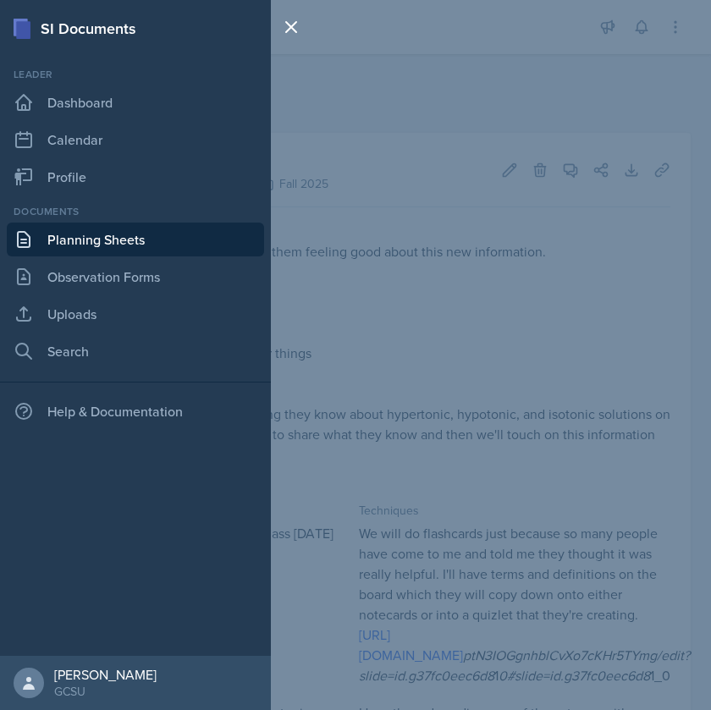
click at [72, 242] on link "Planning Sheets" at bounding box center [135, 239] width 257 height 34
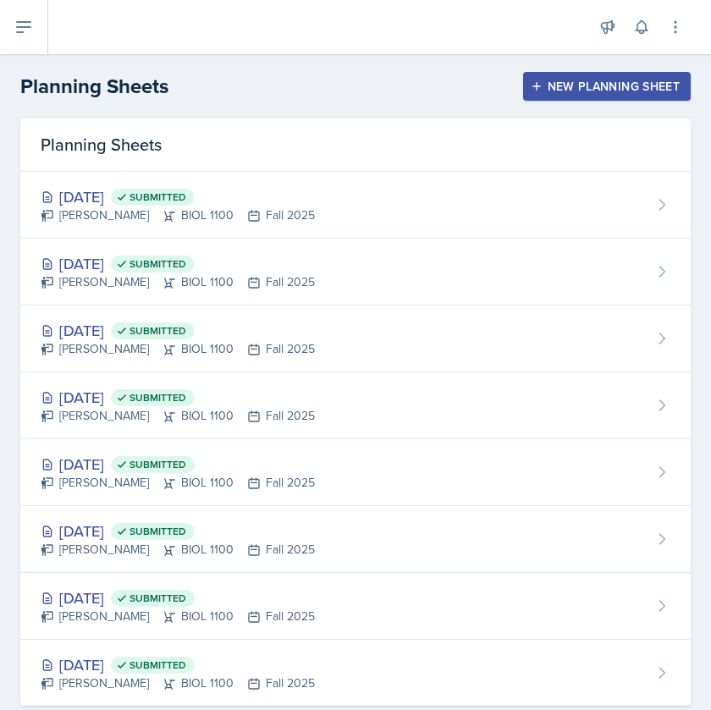
click at [601, 80] on div "New Planning Sheet" at bounding box center [607, 87] width 146 height 14
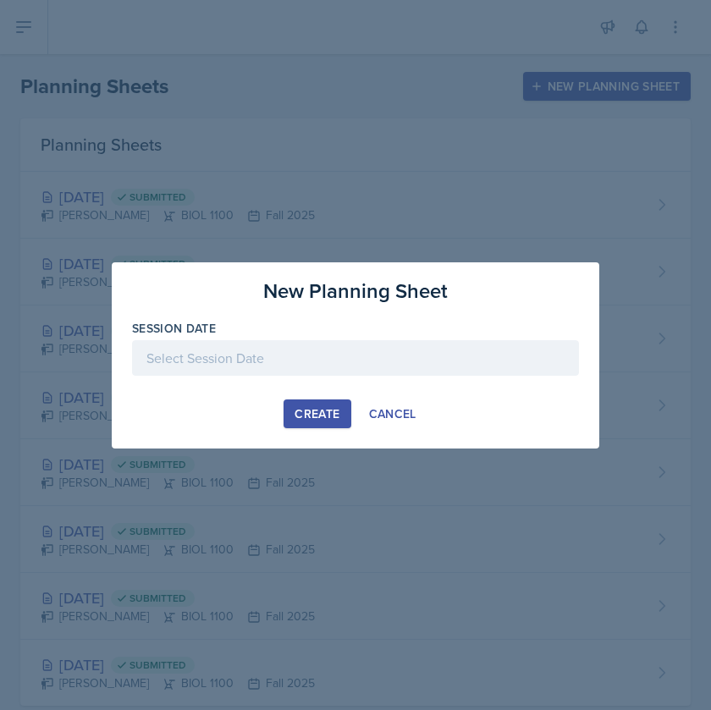
click at [332, 354] on div at bounding box center [355, 358] width 447 height 36
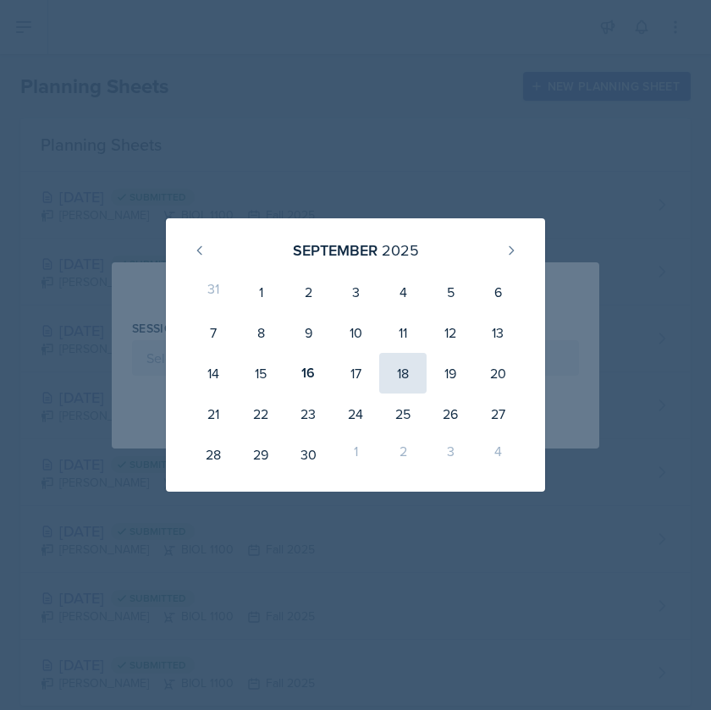
click at [397, 371] on div "18" at bounding box center [402, 373] width 47 height 41
type input "[DATE]"
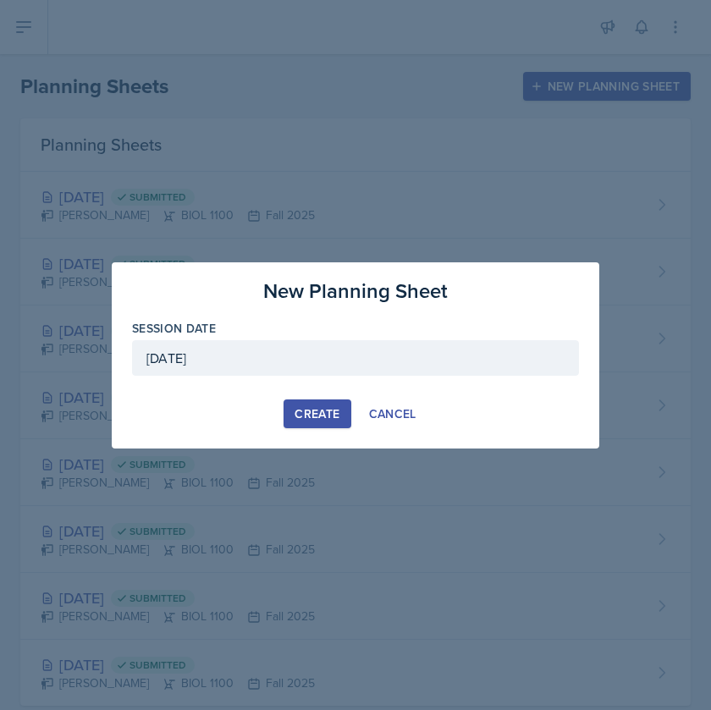
click at [329, 409] on div "Create" at bounding box center [316, 414] width 45 height 14
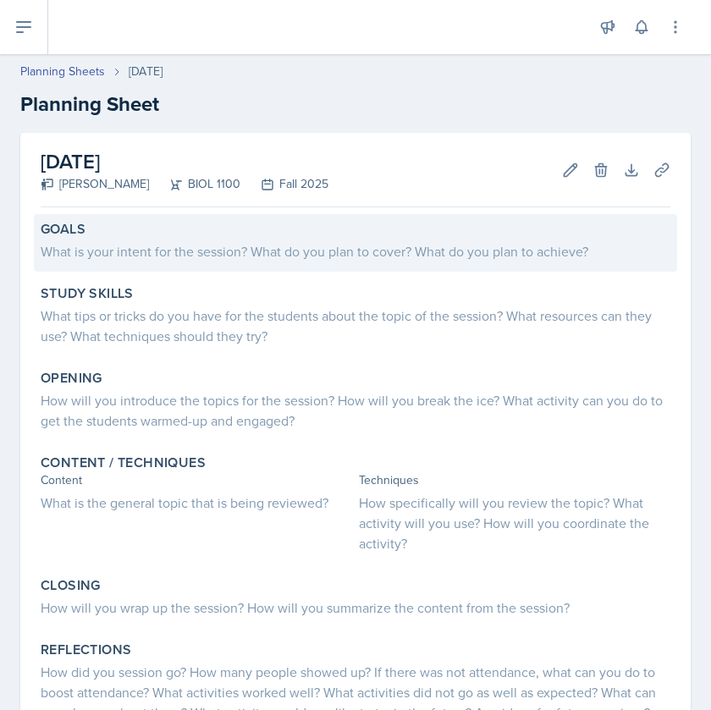
click at [160, 256] on div "What is your intent for the session? What do you plan to cover? What do you pla…" at bounding box center [355, 251] width 629 height 20
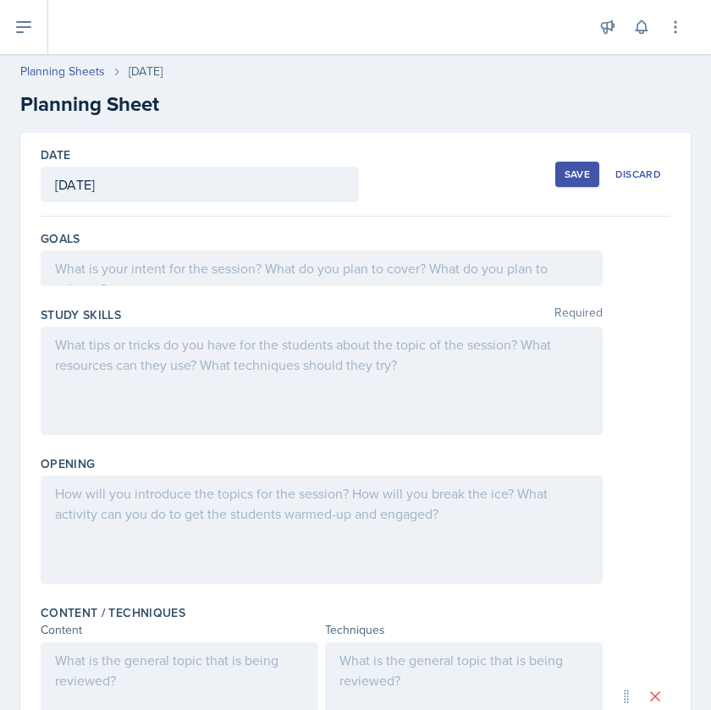
click at [160, 277] on div at bounding box center [322, 268] width 562 height 36
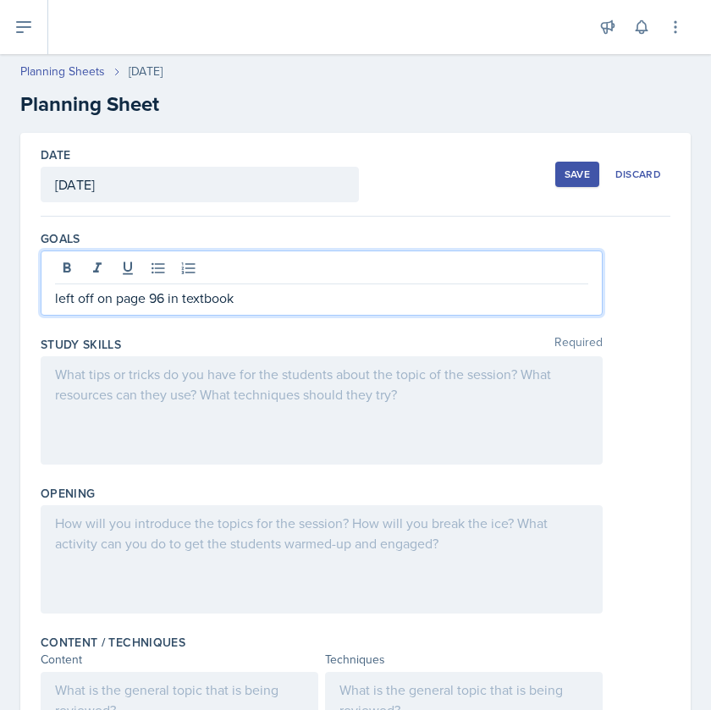
click at [396, 199] on div "Date [DATE] [DATE] 31 1 2 3 4 5 6 7 8 9 10 11 12 13 14 15 16 17 18 19 20 21 22 …" at bounding box center [355, 175] width 629 height 84
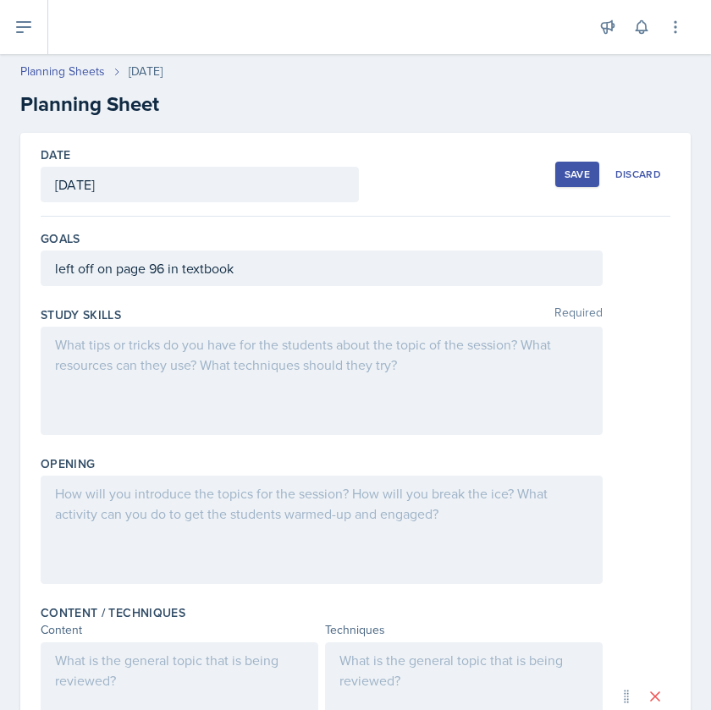
click at [586, 184] on button "Save" at bounding box center [577, 174] width 44 height 25
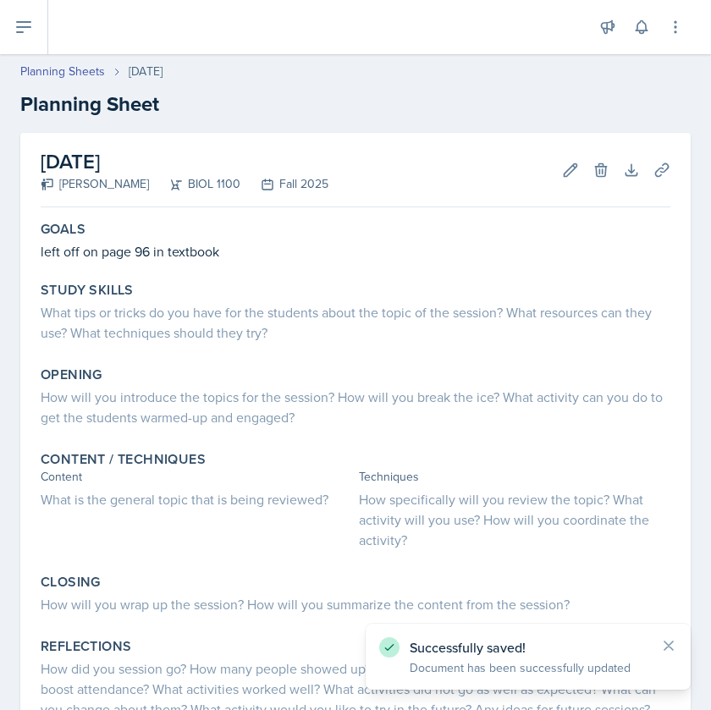
click at [612, 645] on icon at bounding box center [668, 645] width 17 height 17
click at [21, 35] on icon at bounding box center [24, 27] width 20 height 20
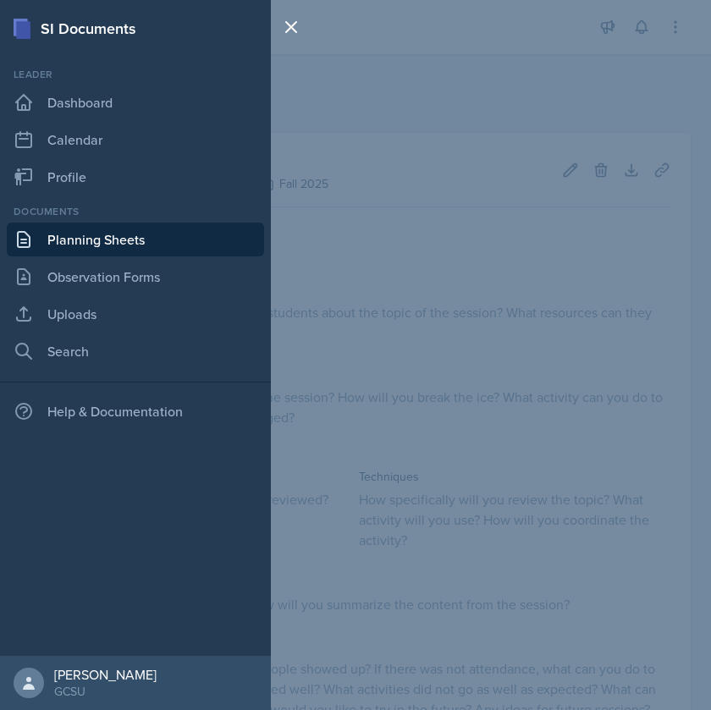
click at [92, 250] on link "Planning Sheets" at bounding box center [135, 239] width 257 height 34
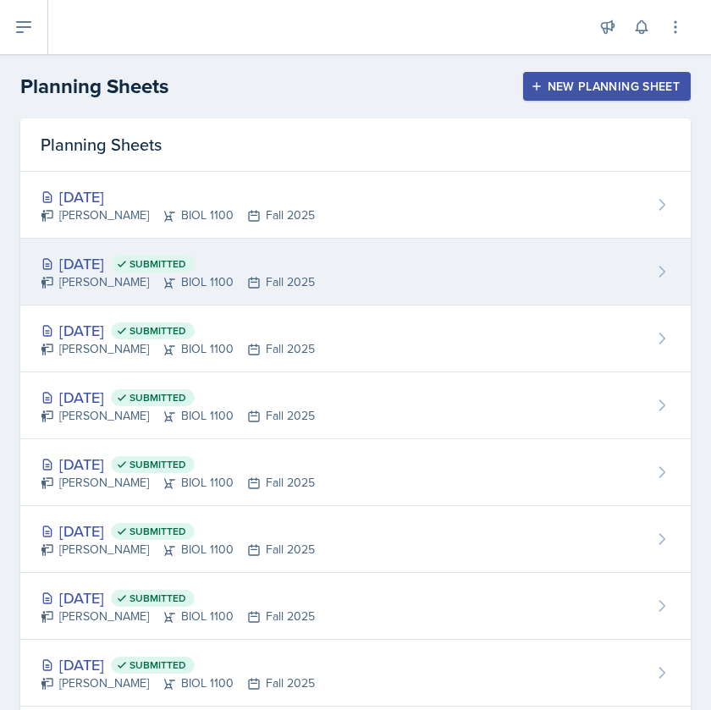
click at [117, 246] on div "[DATE] Submitted [PERSON_NAME] BIOL 1100 Fall 2025" at bounding box center [355, 272] width 670 height 67
